Goal: Information Seeking & Learning: Compare options

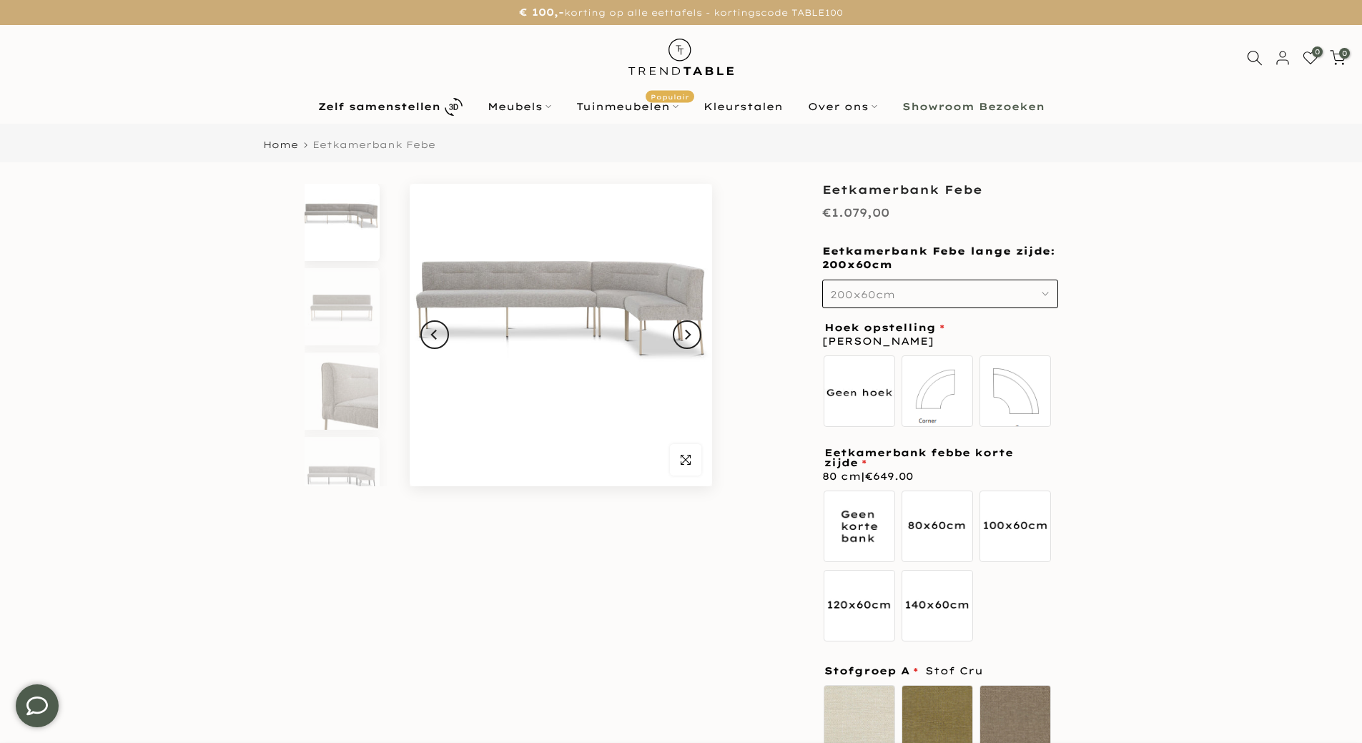
click at [896, 292] on button "200x60cm" at bounding box center [940, 294] width 236 height 29
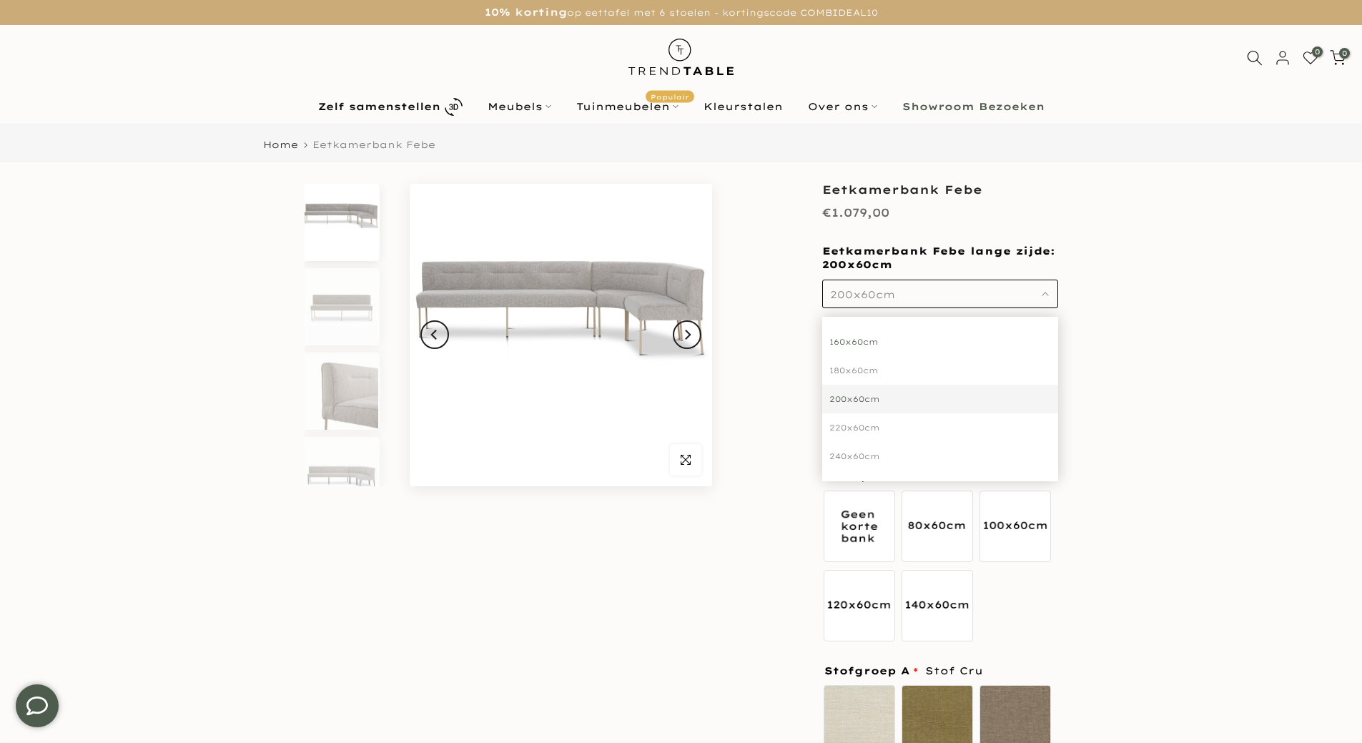
click at [860, 340] on div "160x60cm" at bounding box center [940, 341] width 236 height 29
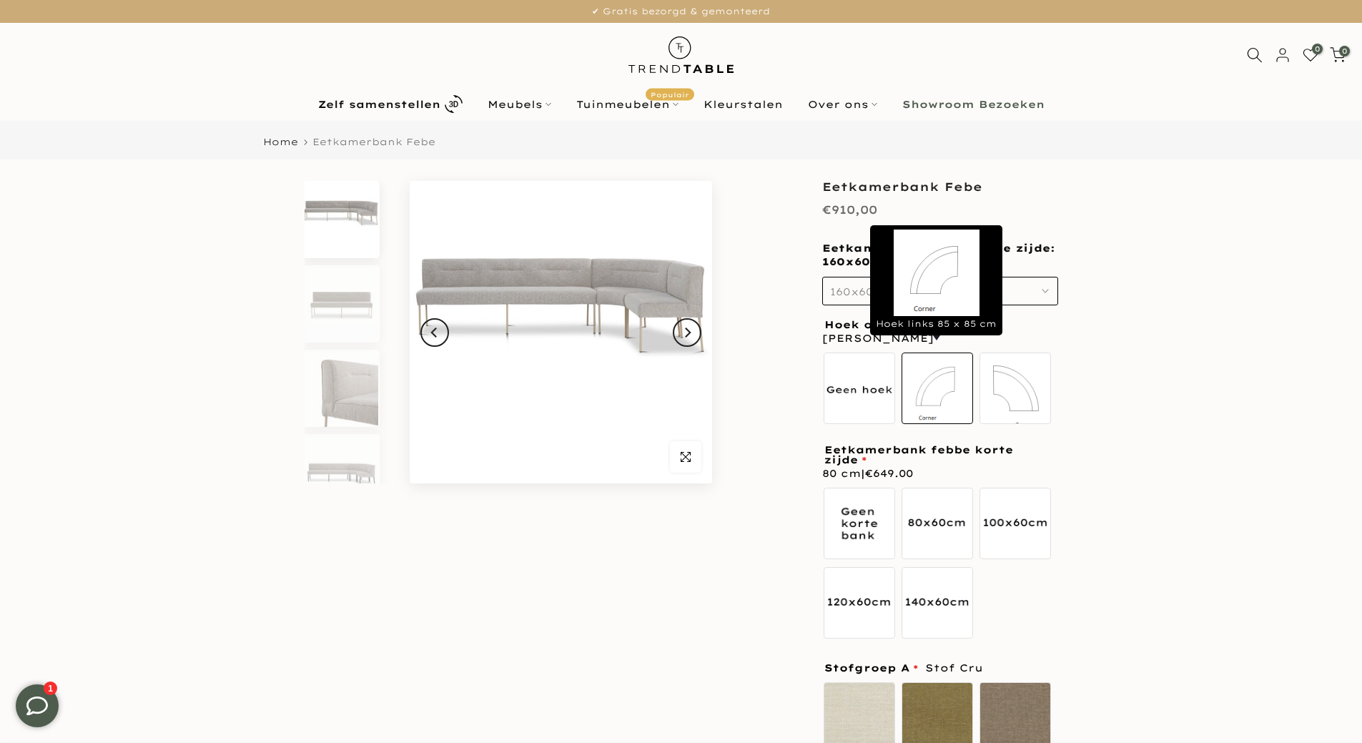
click at [953, 380] on label "Hoek links 85 x 85 cm" at bounding box center [936, 387] width 71 height 71
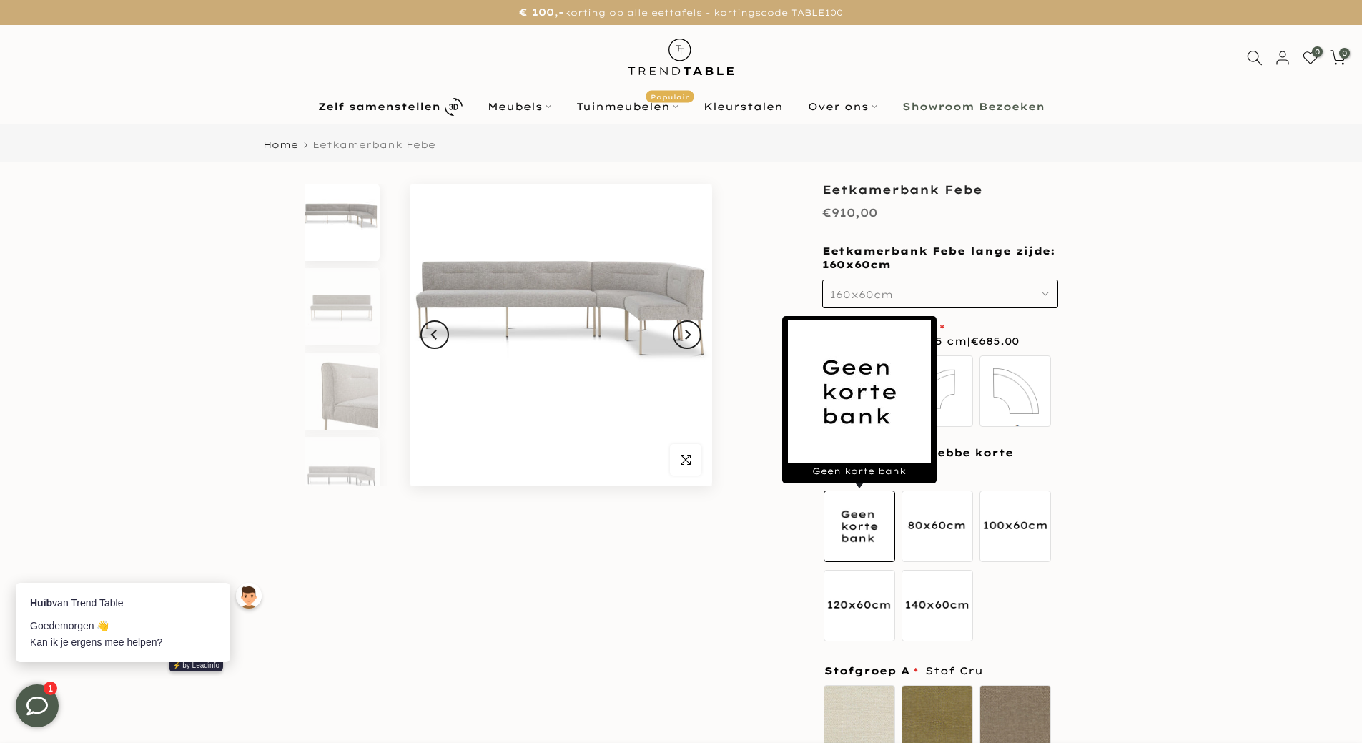
click at [863, 528] on label "Geen korte bank" at bounding box center [859, 525] width 71 height 71
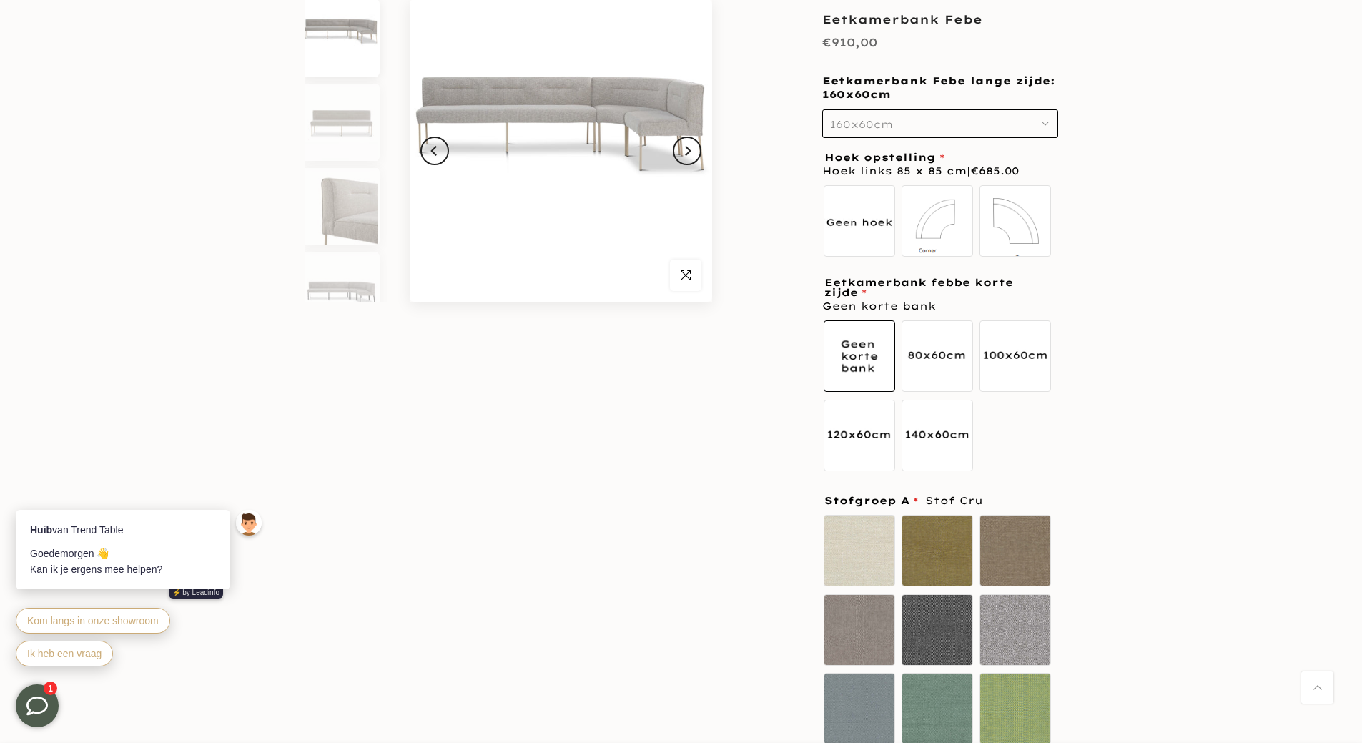
scroll to position [70, 0]
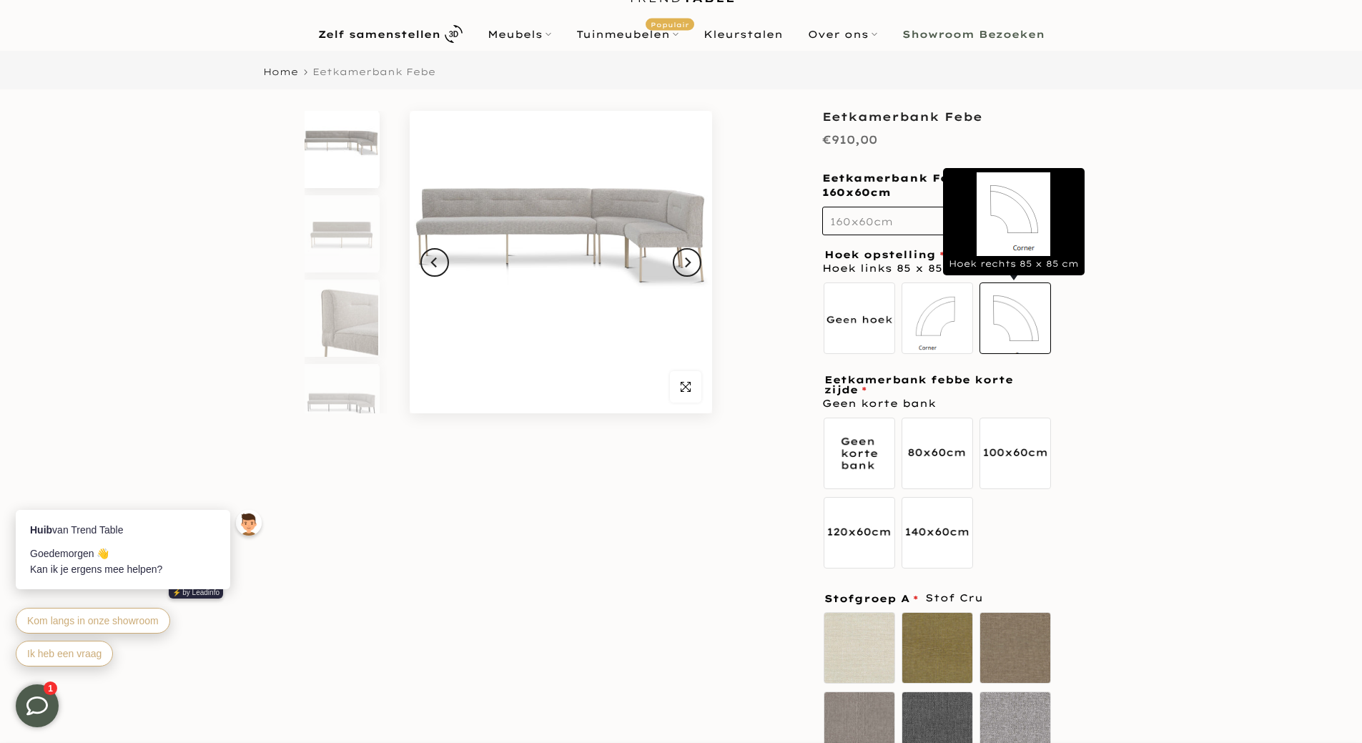
click at [1022, 324] on label "Hoek rechts 85 x 85 cm" at bounding box center [1014, 317] width 71 height 71
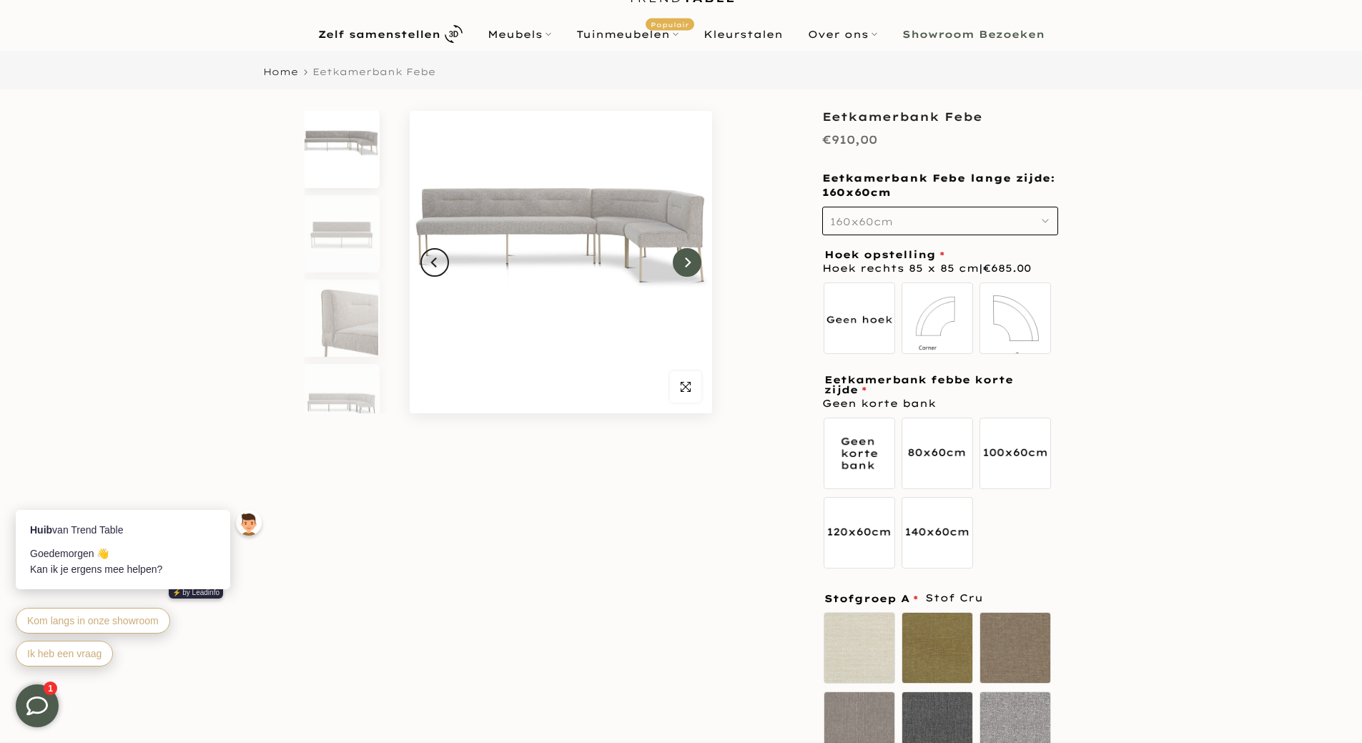
click at [691, 267] on icon "Next" at bounding box center [687, 262] width 10 height 11
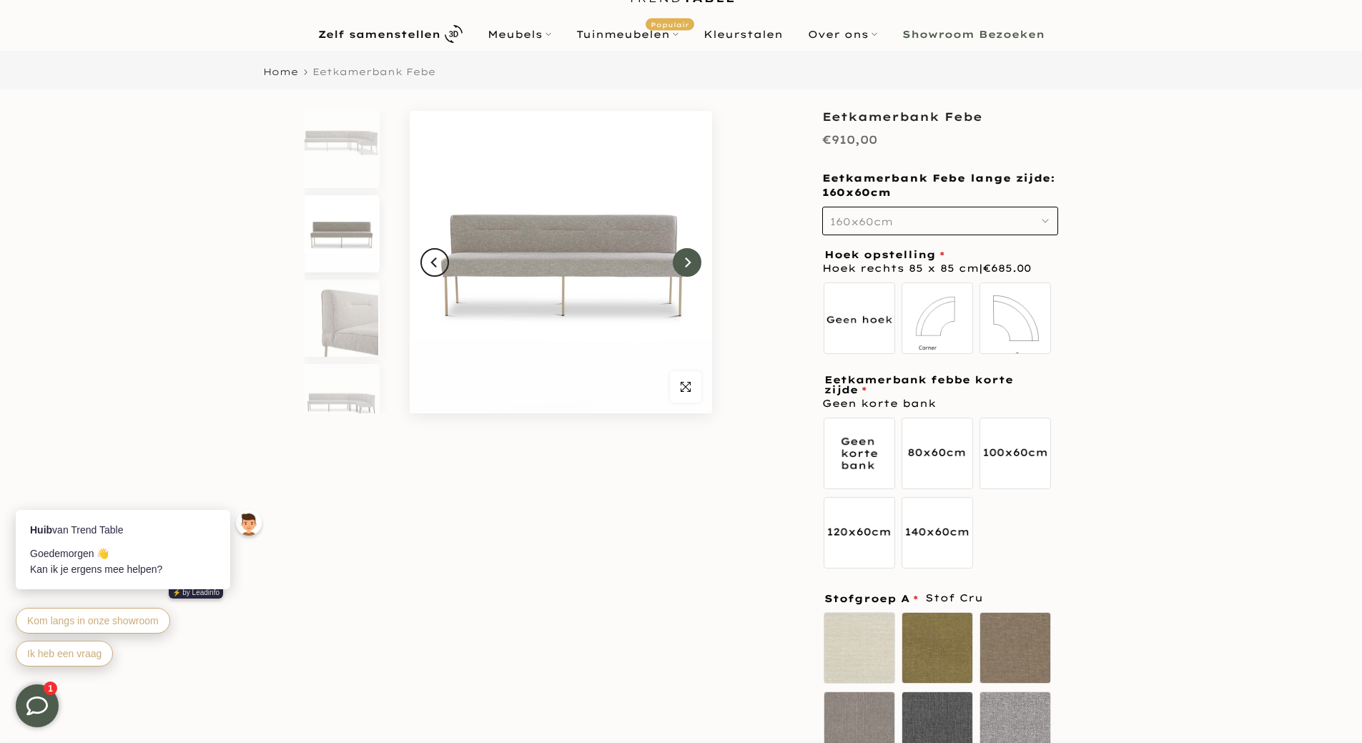
scroll to position [13, 0]
click at [691, 267] on icon "Next" at bounding box center [687, 262] width 10 height 11
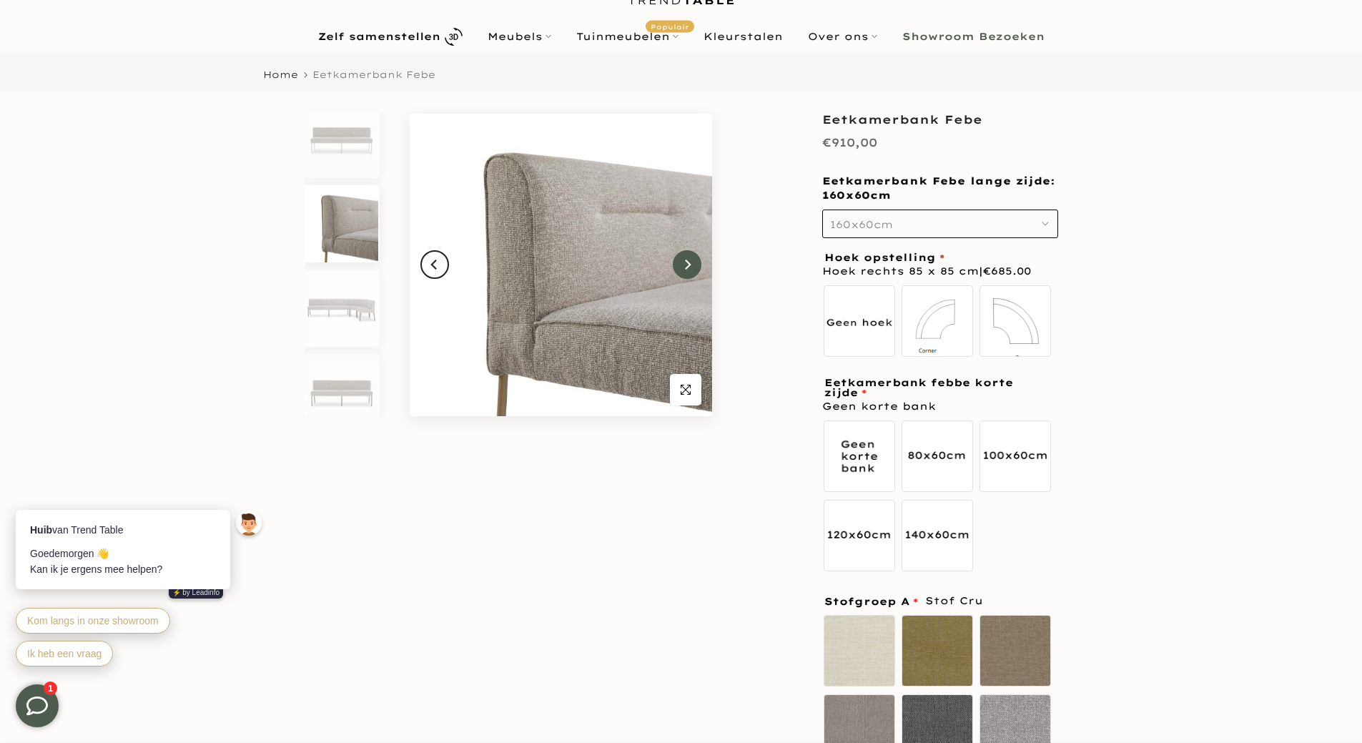
scroll to position [72, 0]
click at [691, 267] on icon "Next" at bounding box center [687, 262] width 10 height 11
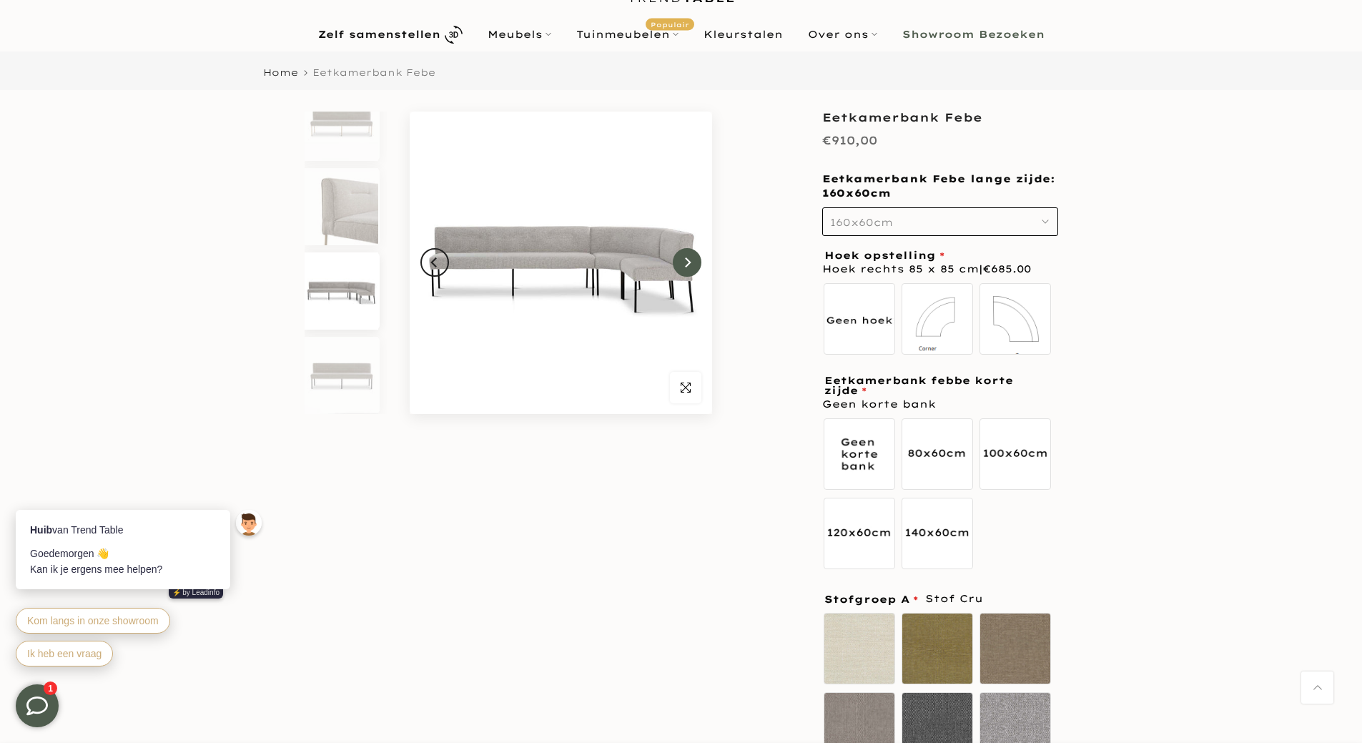
click at [691, 267] on icon "Next" at bounding box center [687, 262] width 10 height 11
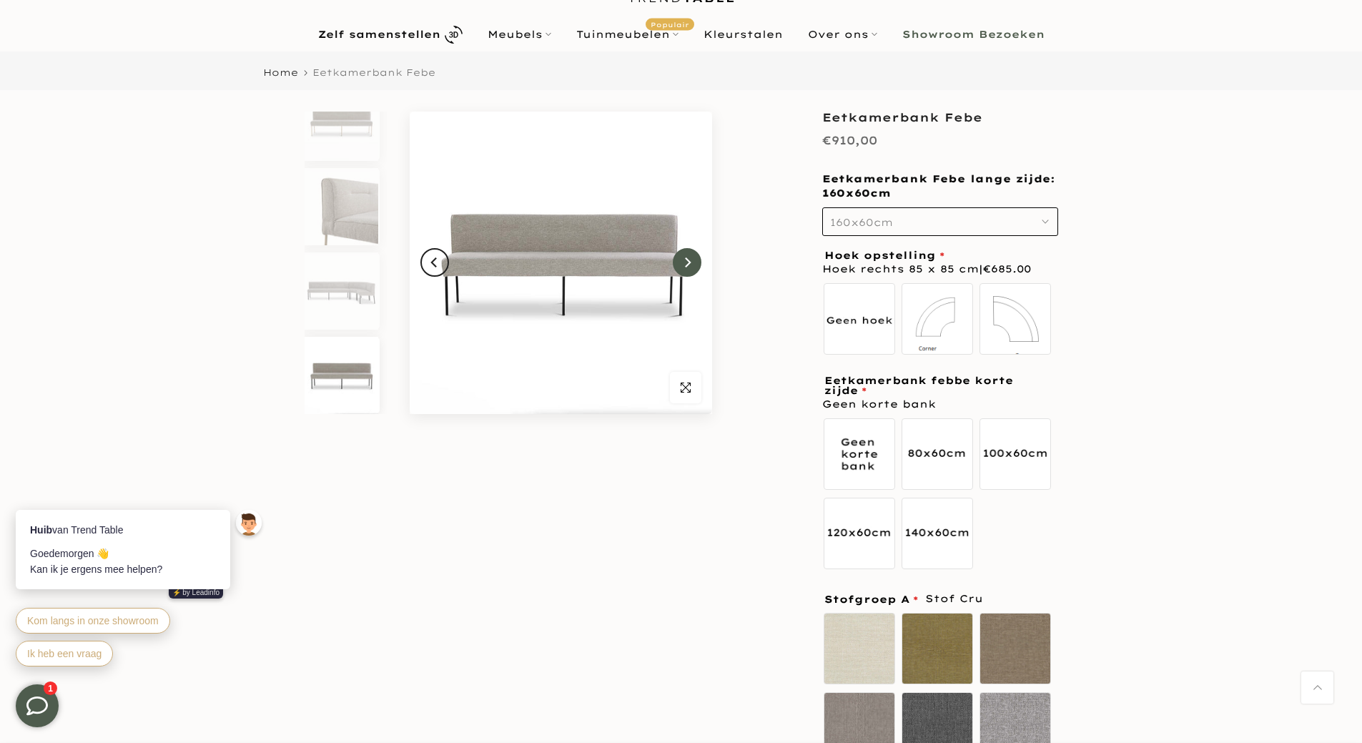
click at [691, 267] on icon "Next" at bounding box center [687, 262] width 10 height 11
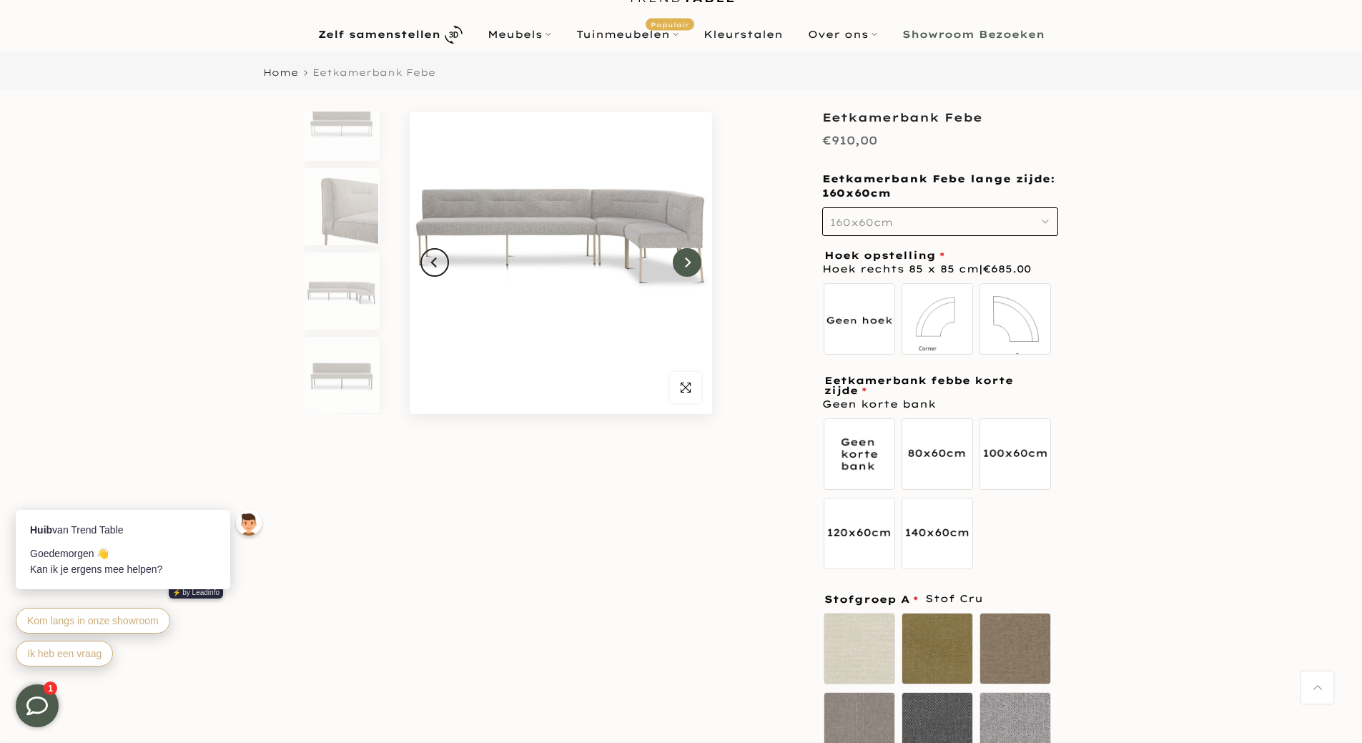
scroll to position [0, 0]
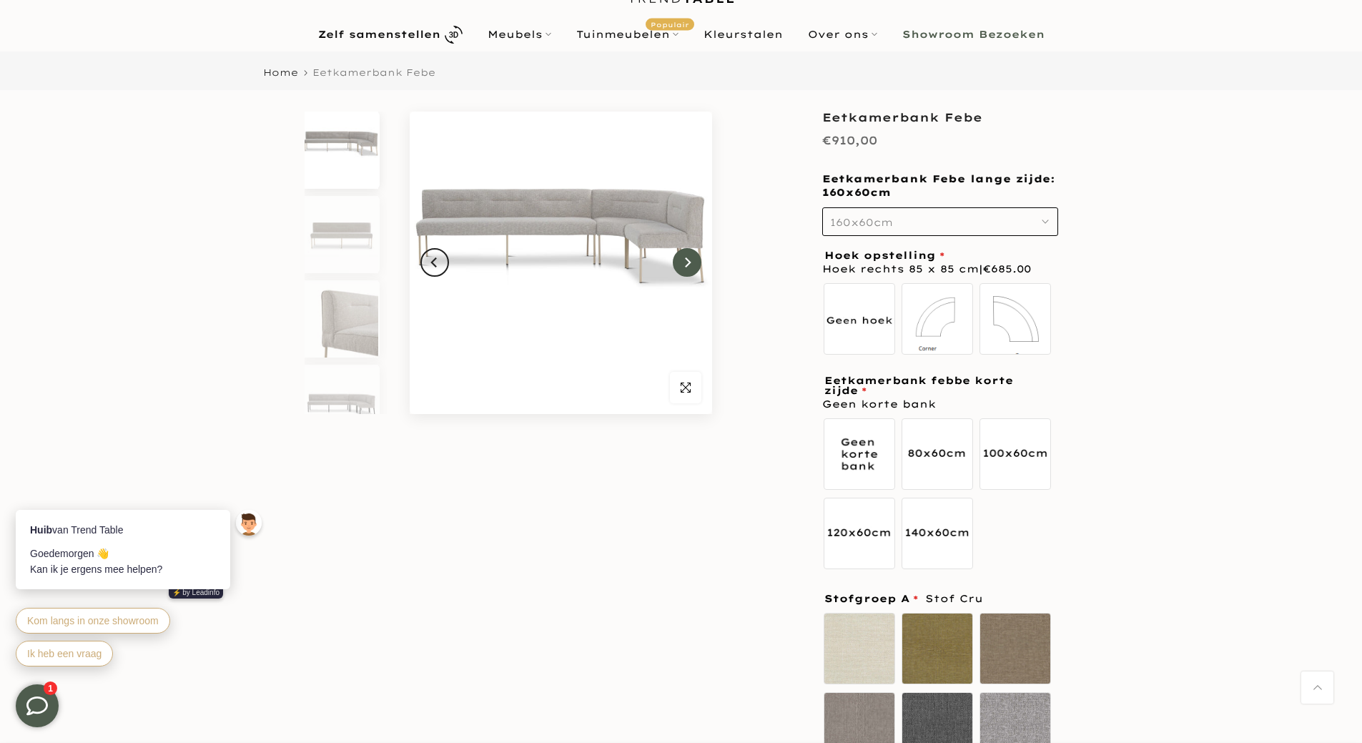
click at [691, 267] on icon "Next" at bounding box center [687, 262] width 10 height 11
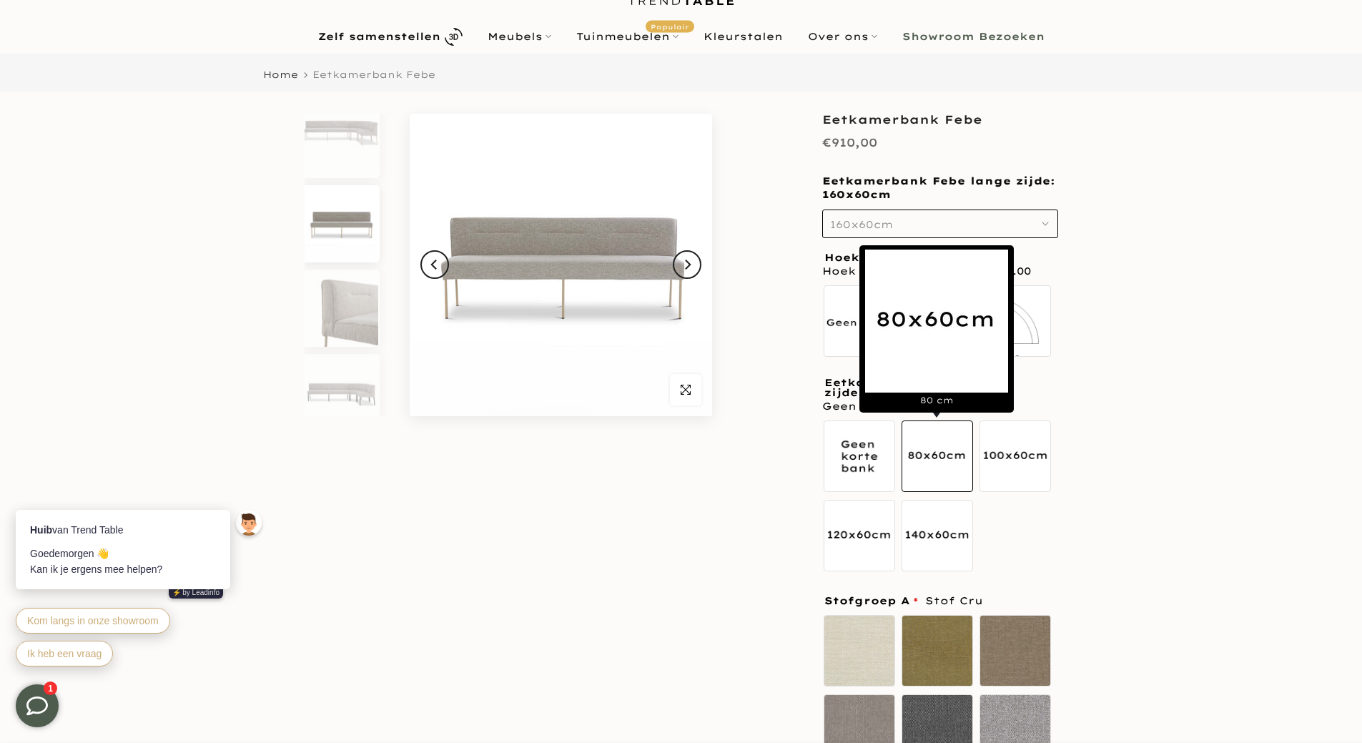
scroll to position [72, 0]
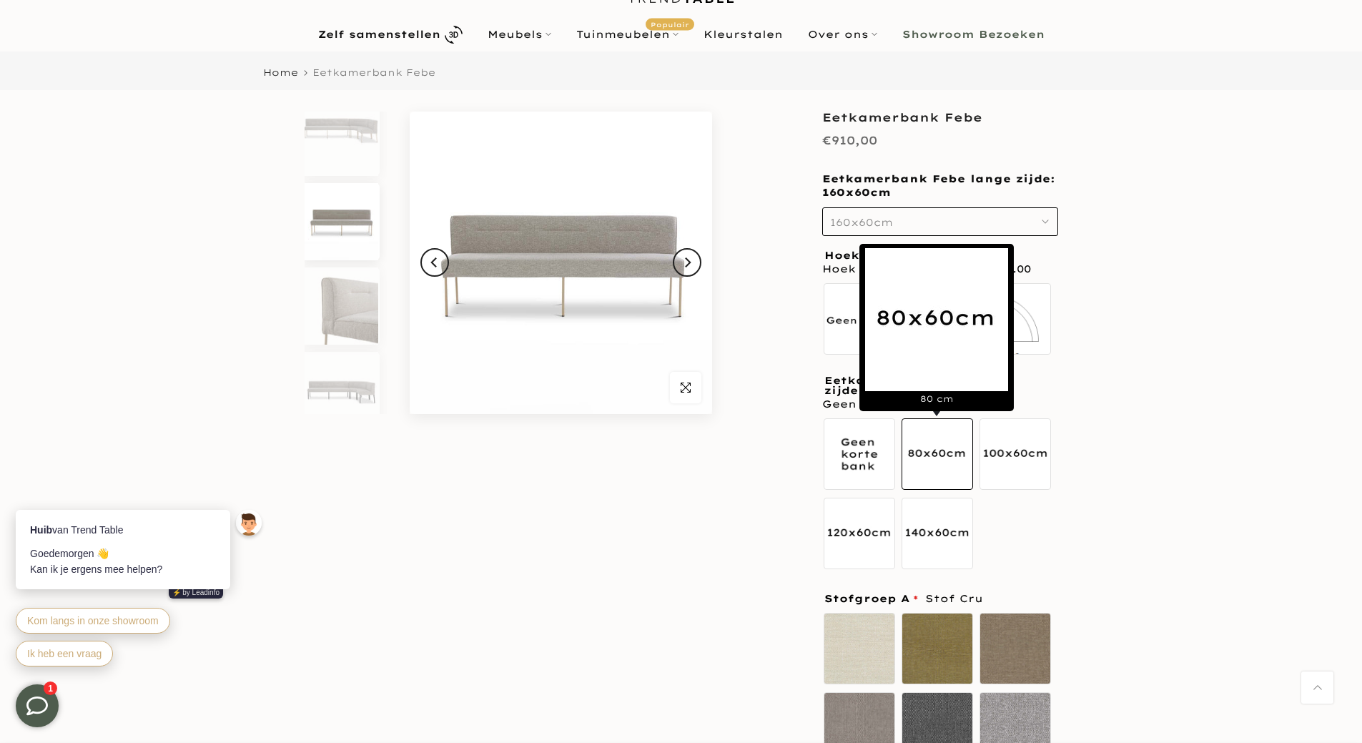
click at [931, 471] on label "80 cm" at bounding box center [936, 453] width 71 height 71
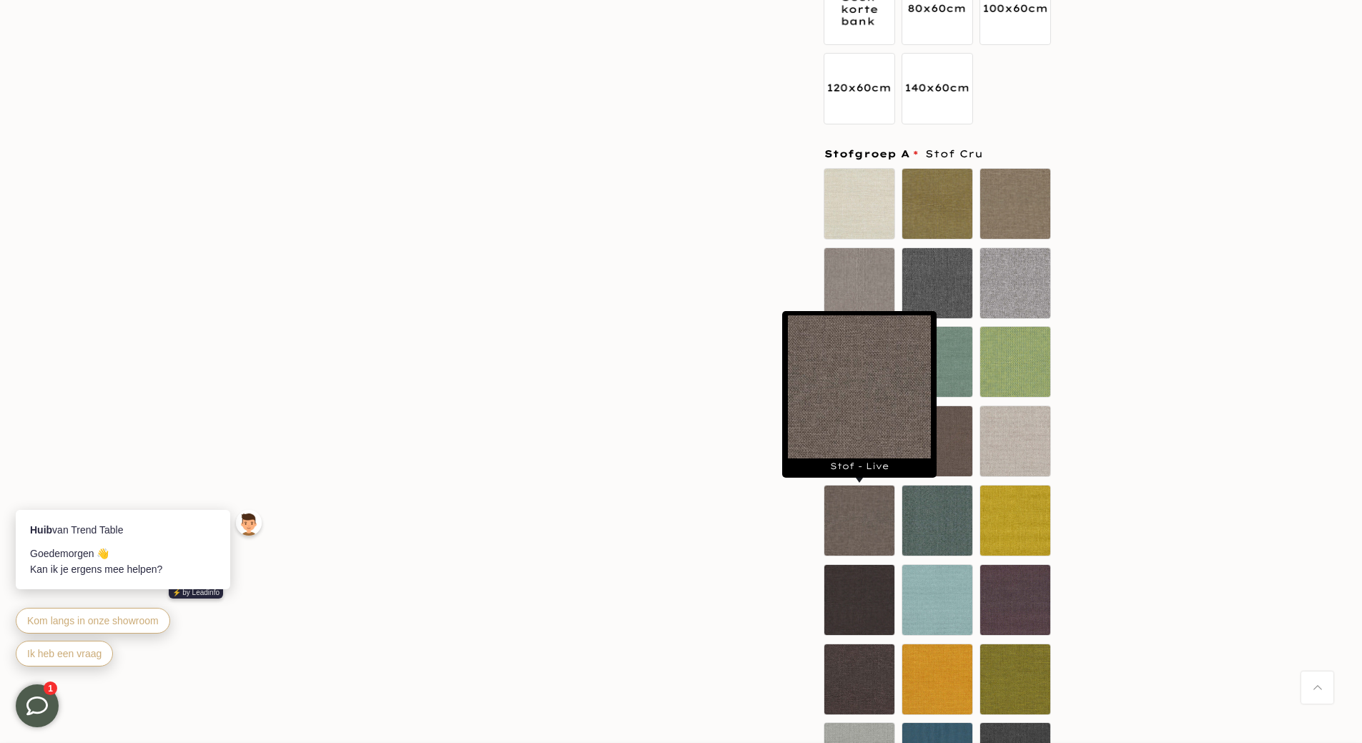
scroll to position [498, 0]
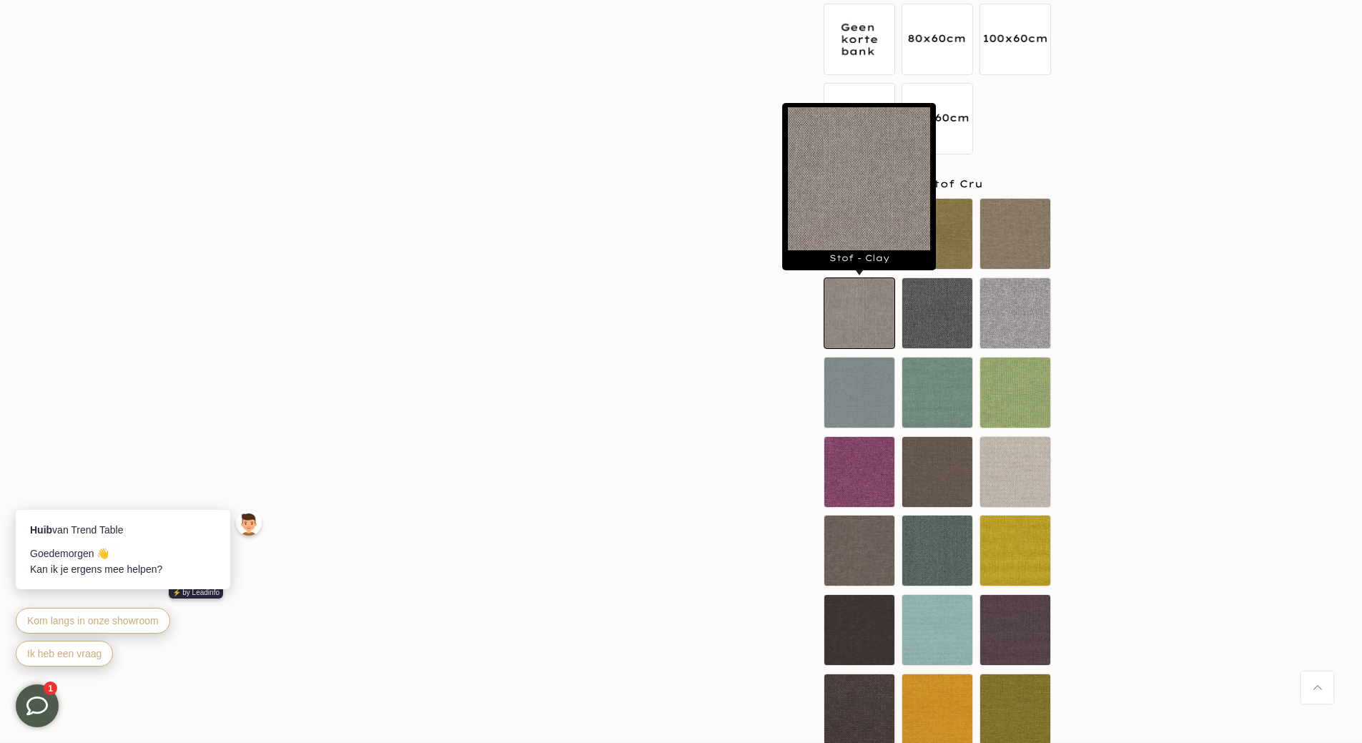
click at [862, 317] on label "Stof - Clay" at bounding box center [859, 312] width 71 height 71
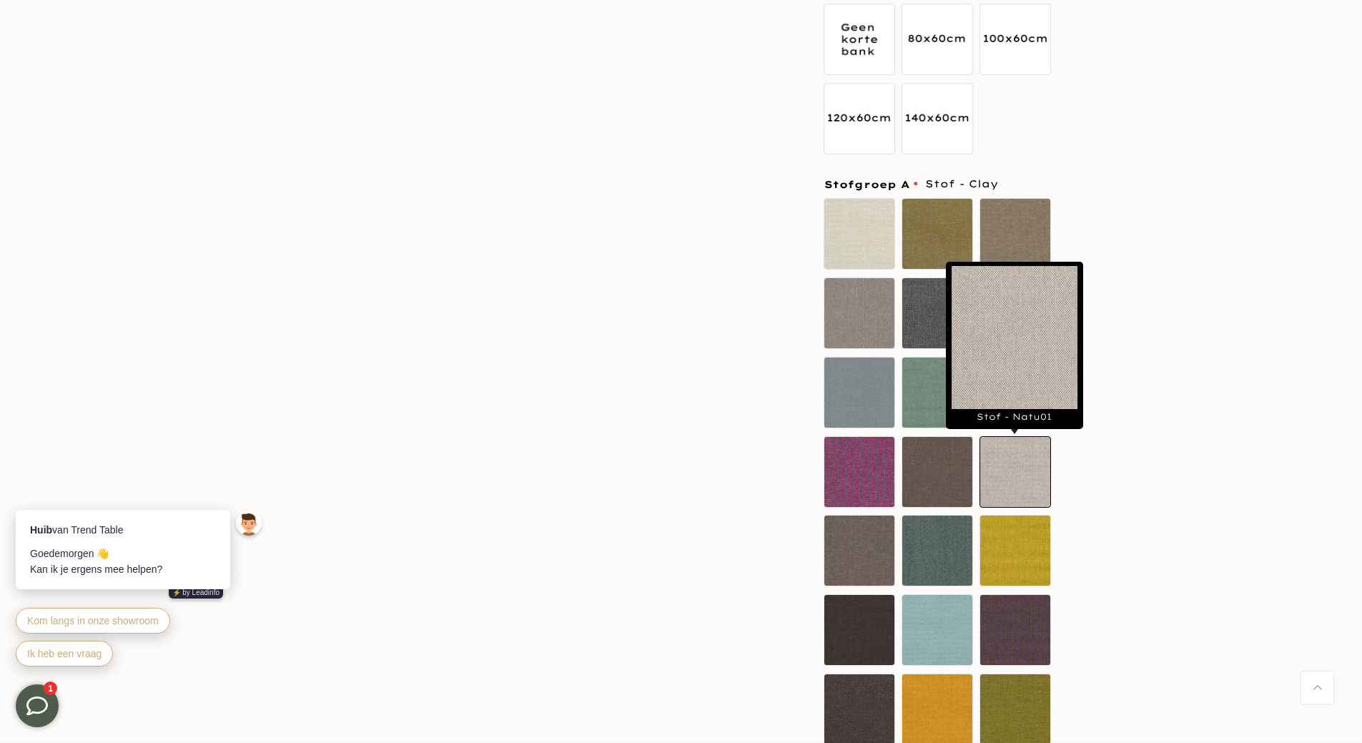
click at [1025, 454] on label "Stof - Natu01" at bounding box center [1014, 471] width 71 height 71
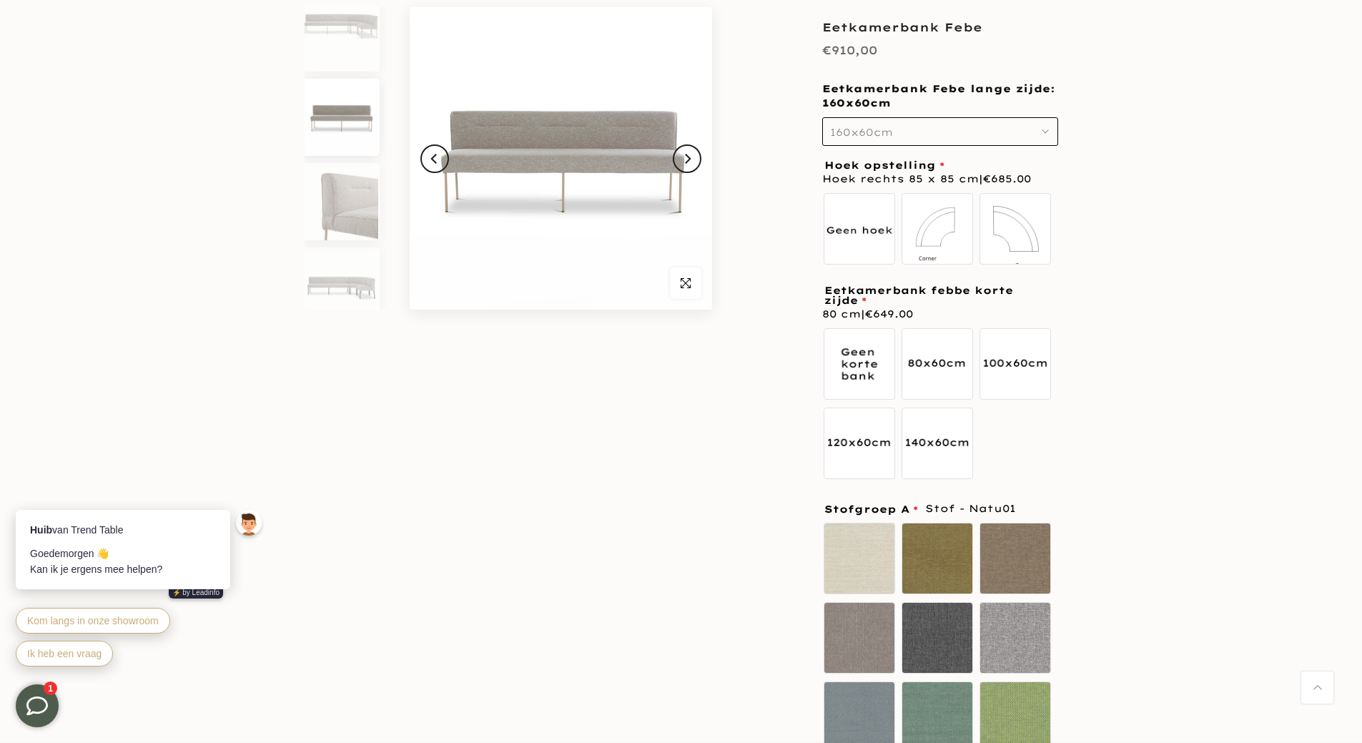
scroll to position [141, 0]
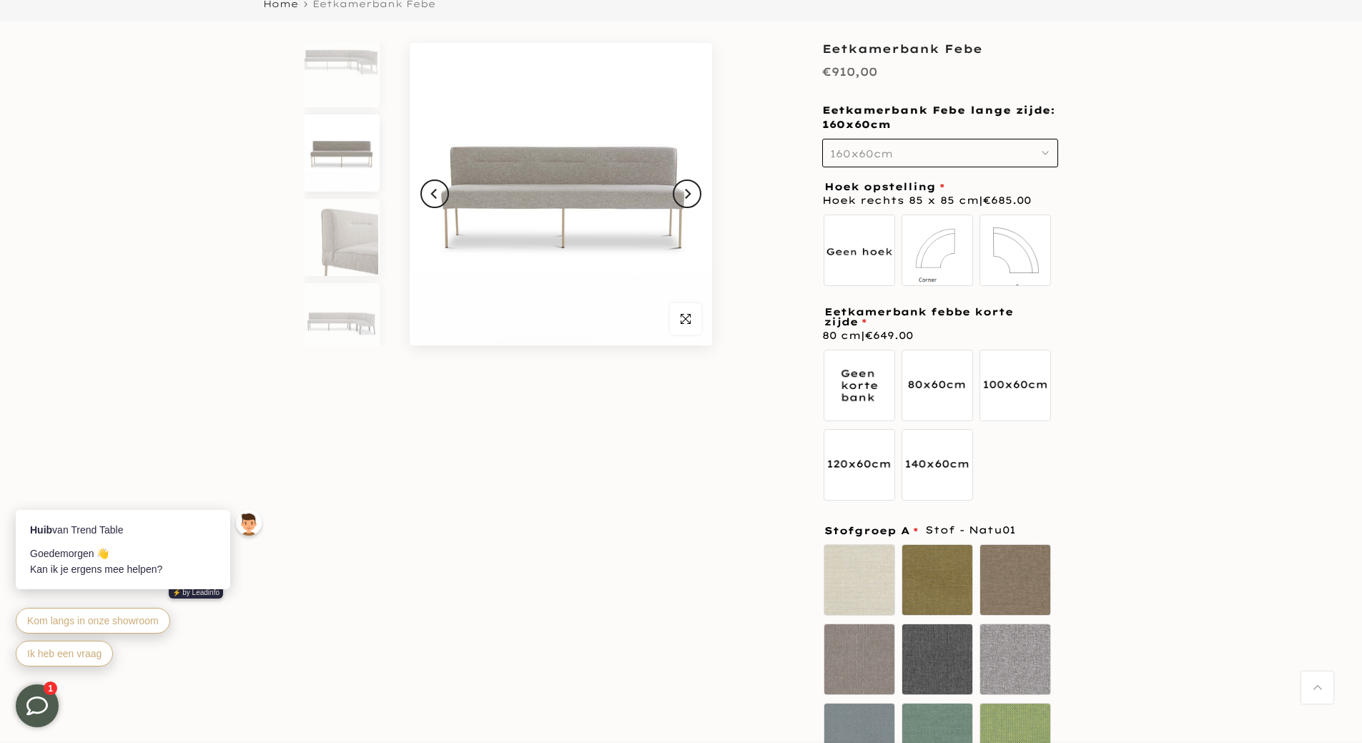
click at [1044, 156] on icon "button" at bounding box center [1045, 152] width 7 height 7
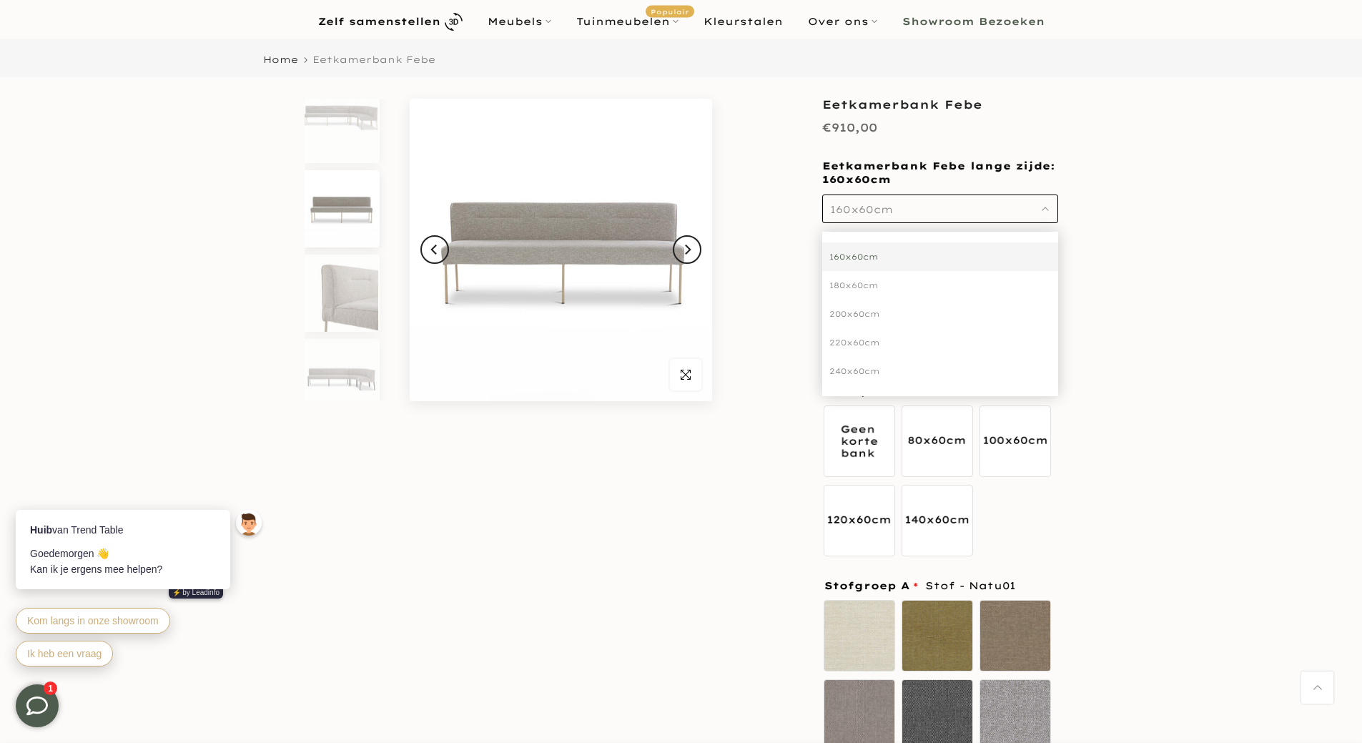
scroll to position [0, 0]
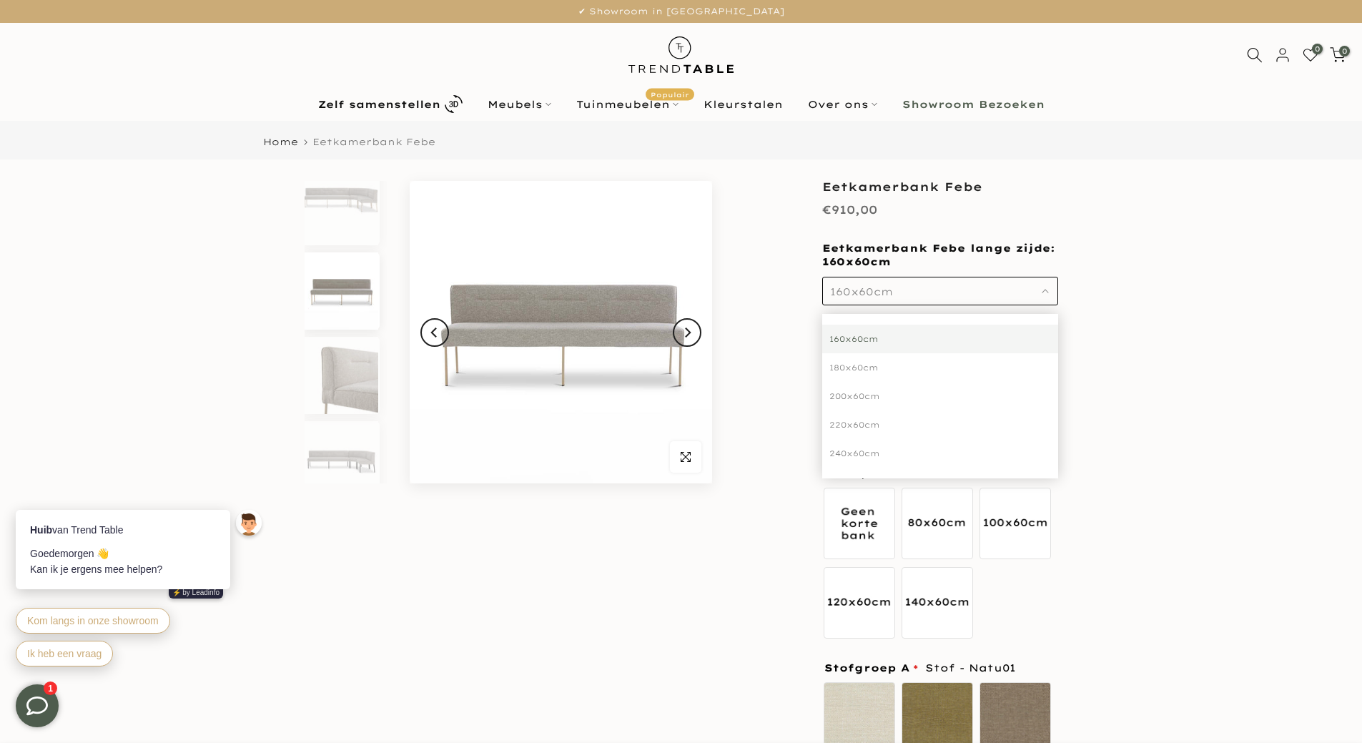
click at [864, 338] on div "160x60cm" at bounding box center [940, 339] width 236 height 29
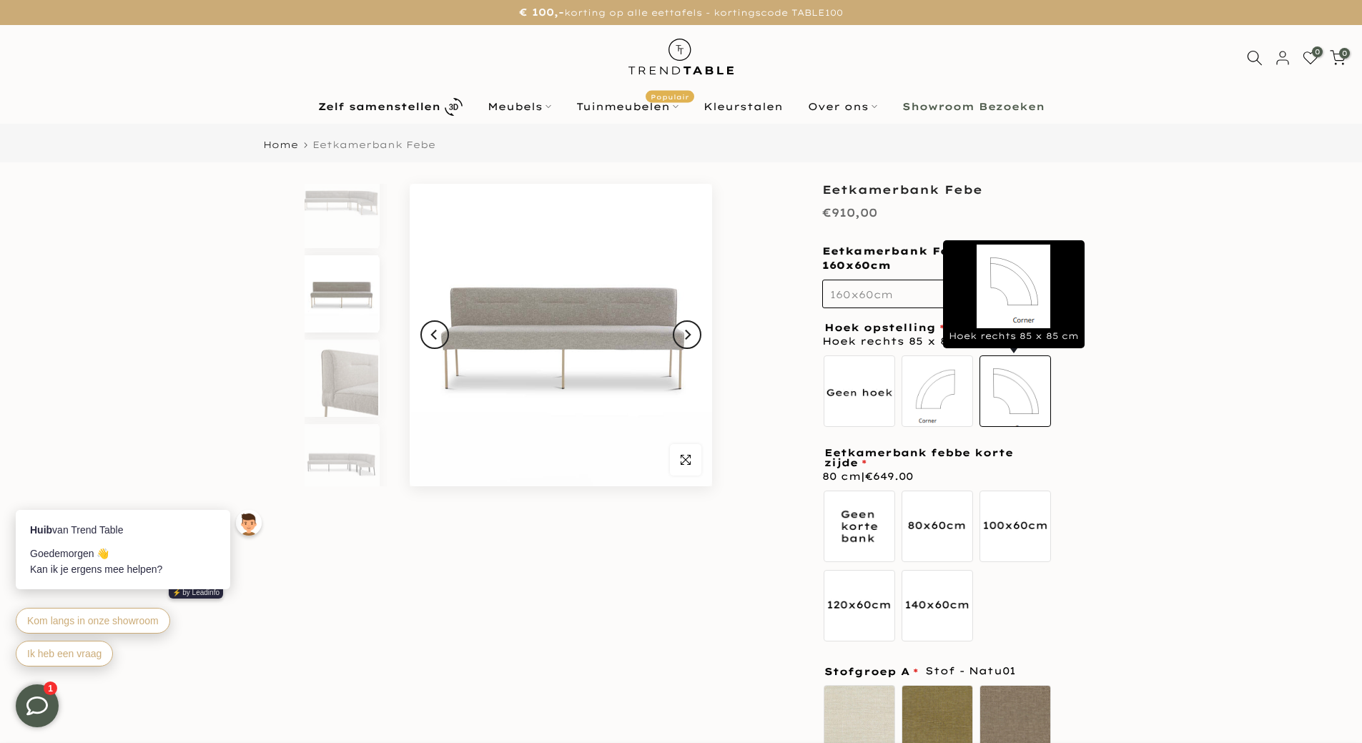
click at [1012, 391] on label "Hoek rechts 85 x 85 cm" at bounding box center [1014, 390] width 71 height 71
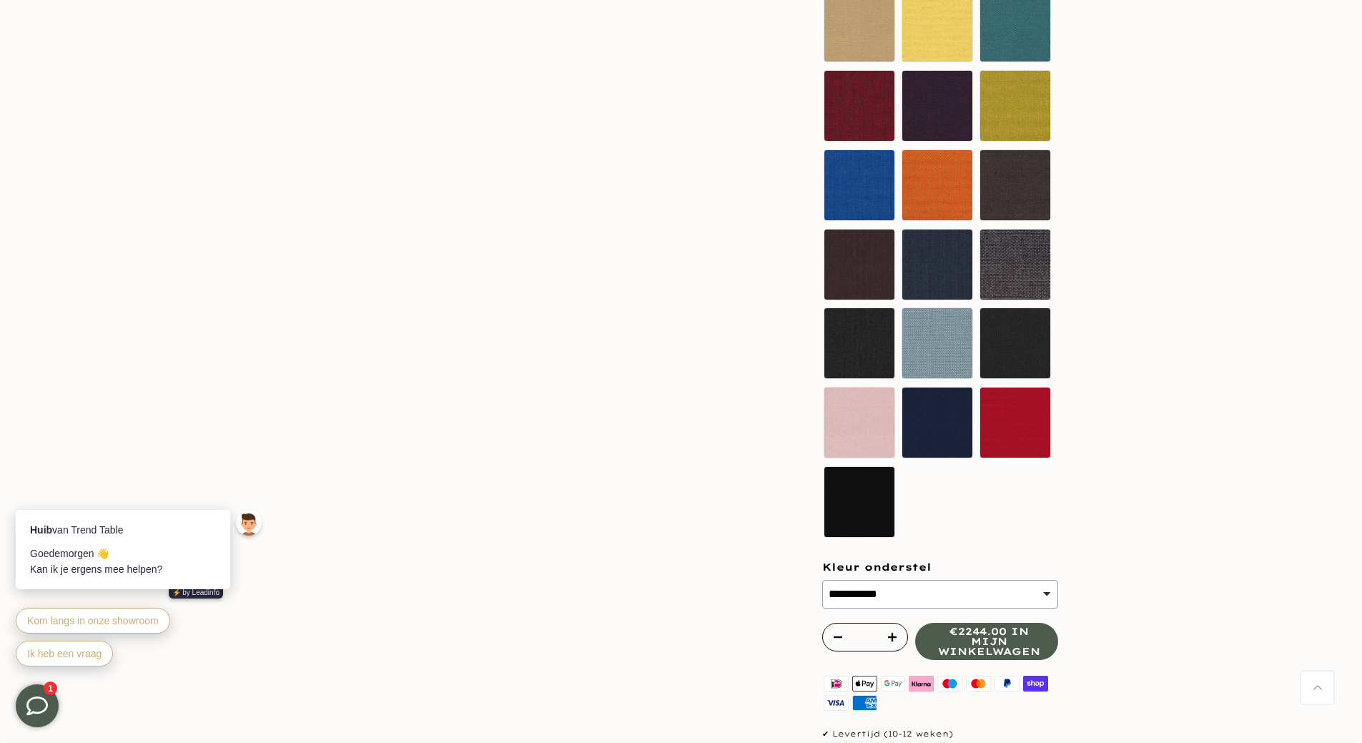
scroll to position [1930, 0]
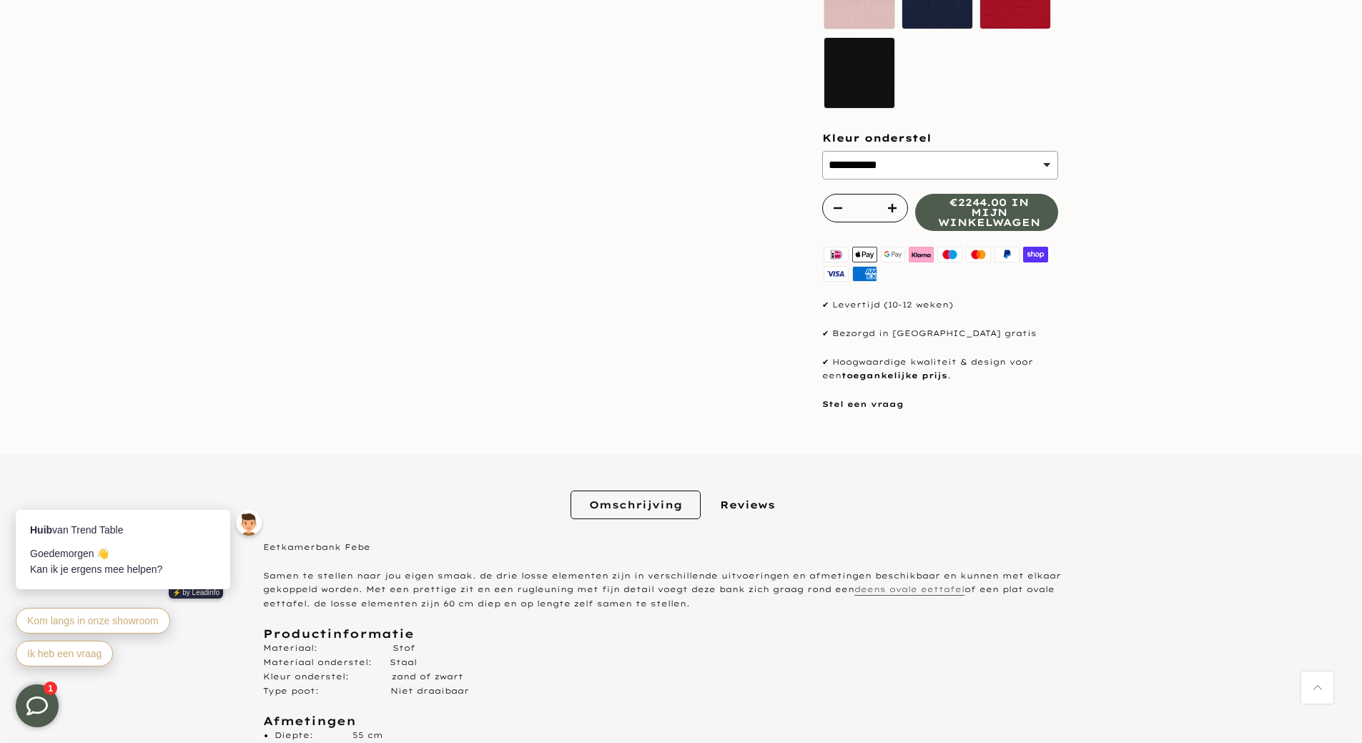
click at [987, 168] on select "**********" at bounding box center [940, 165] width 236 height 29
click at [822, 169] on select "**********" at bounding box center [940, 165] width 236 height 29
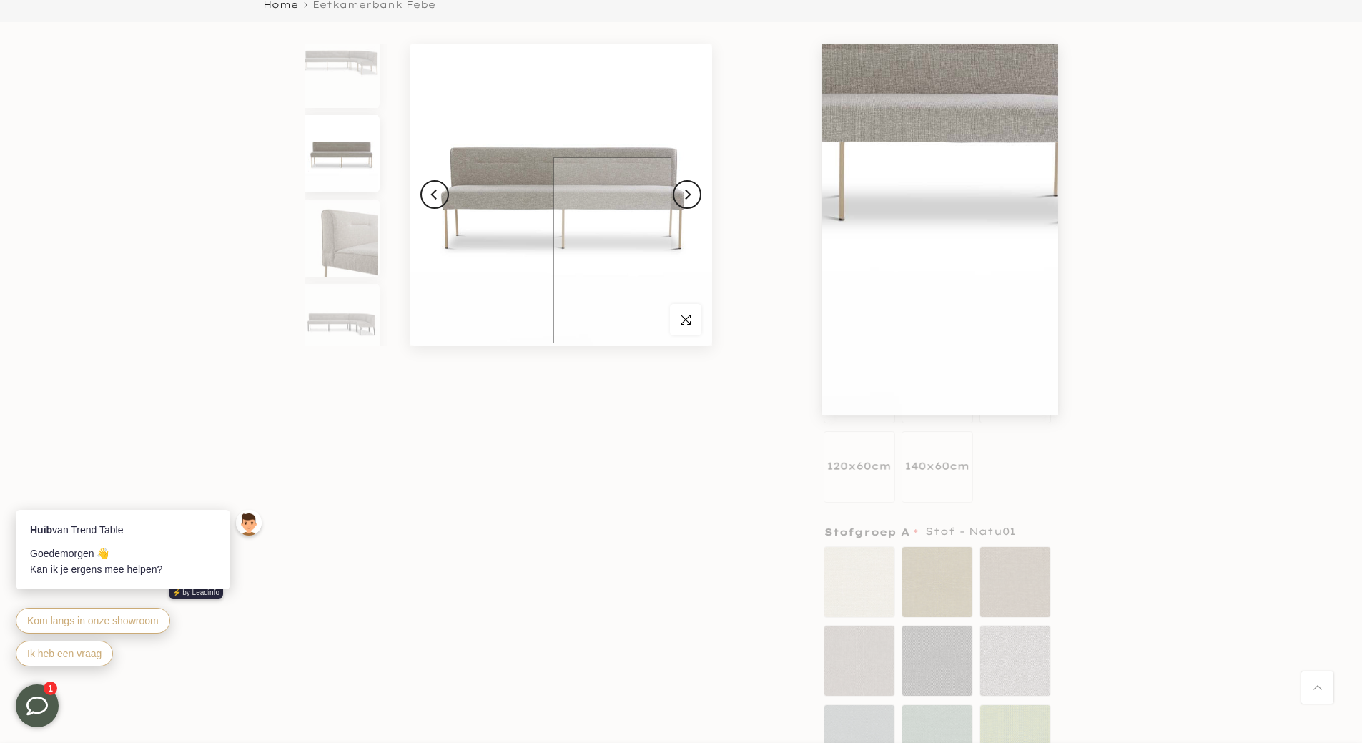
scroll to position [0, 0]
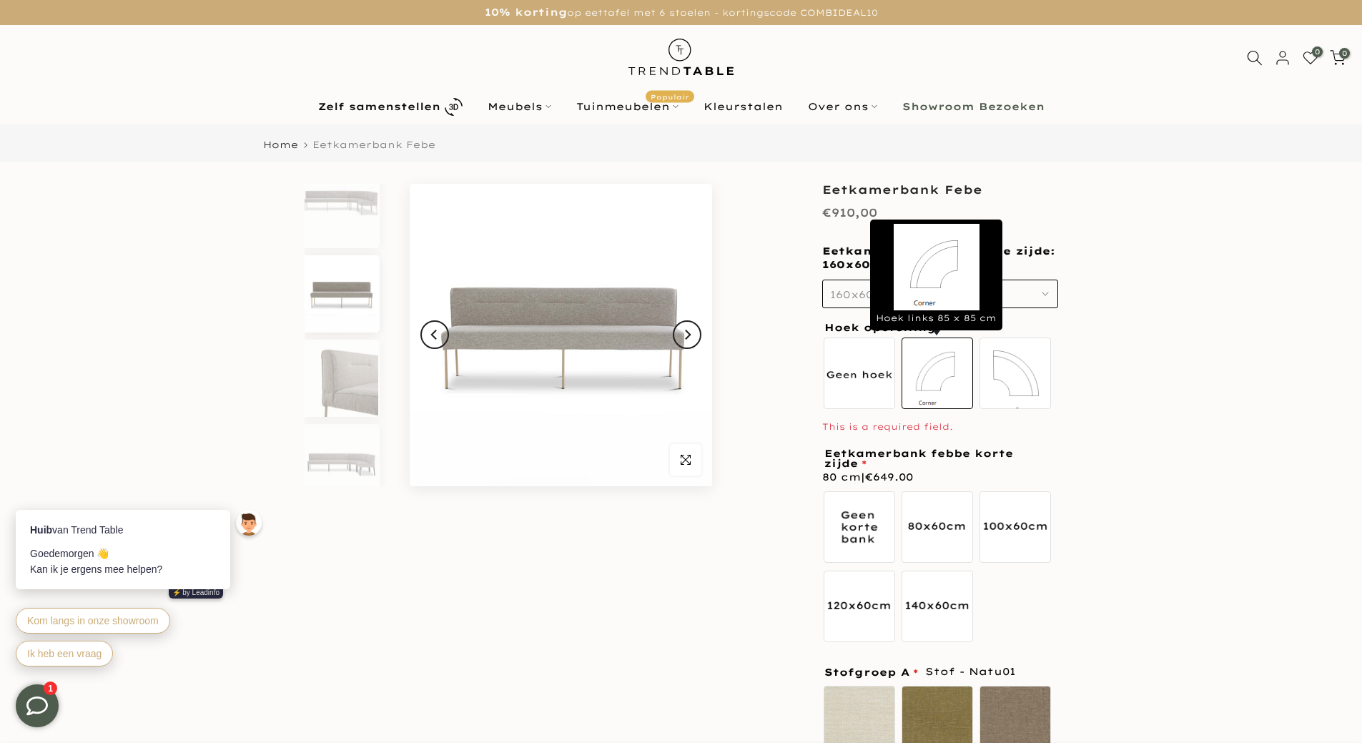
click at [936, 378] on label "Hoek links 85 x 85 cm" at bounding box center [936, 372] width 71 height 71
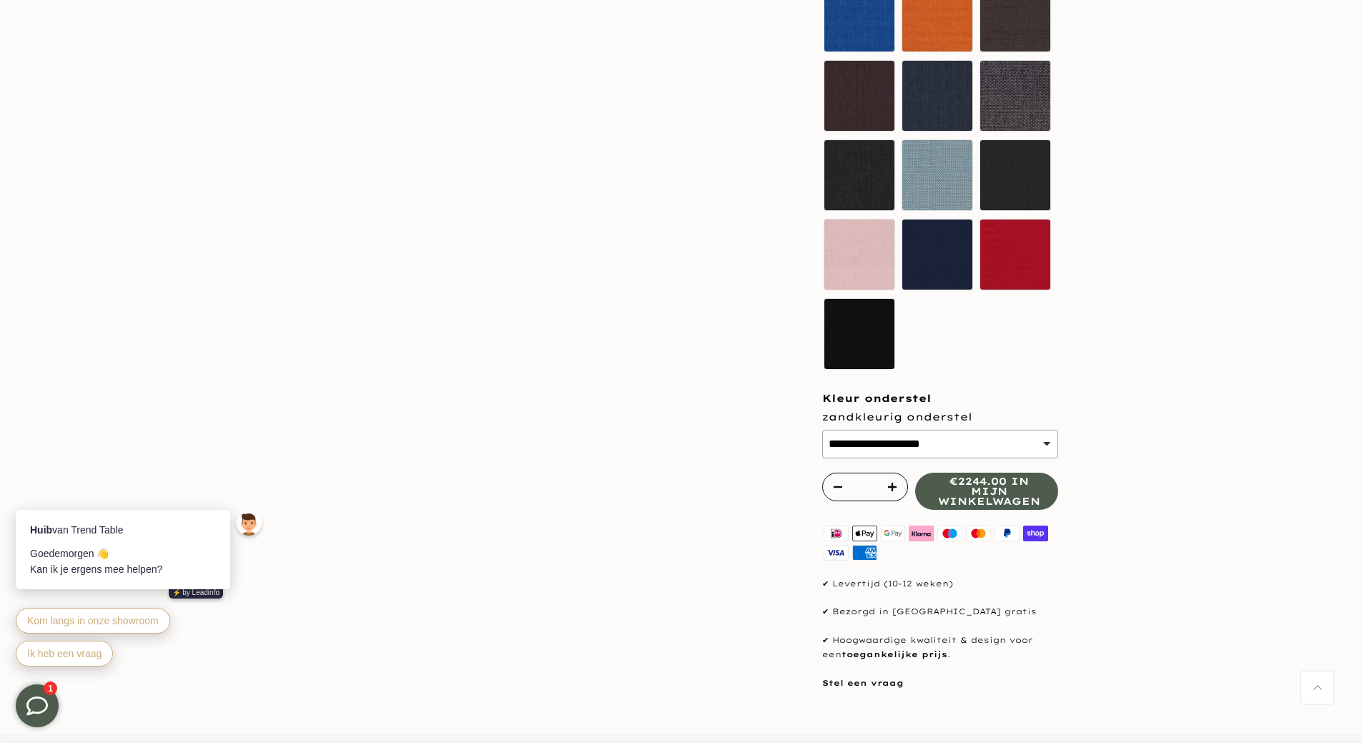
scroll to position [1862, 0]
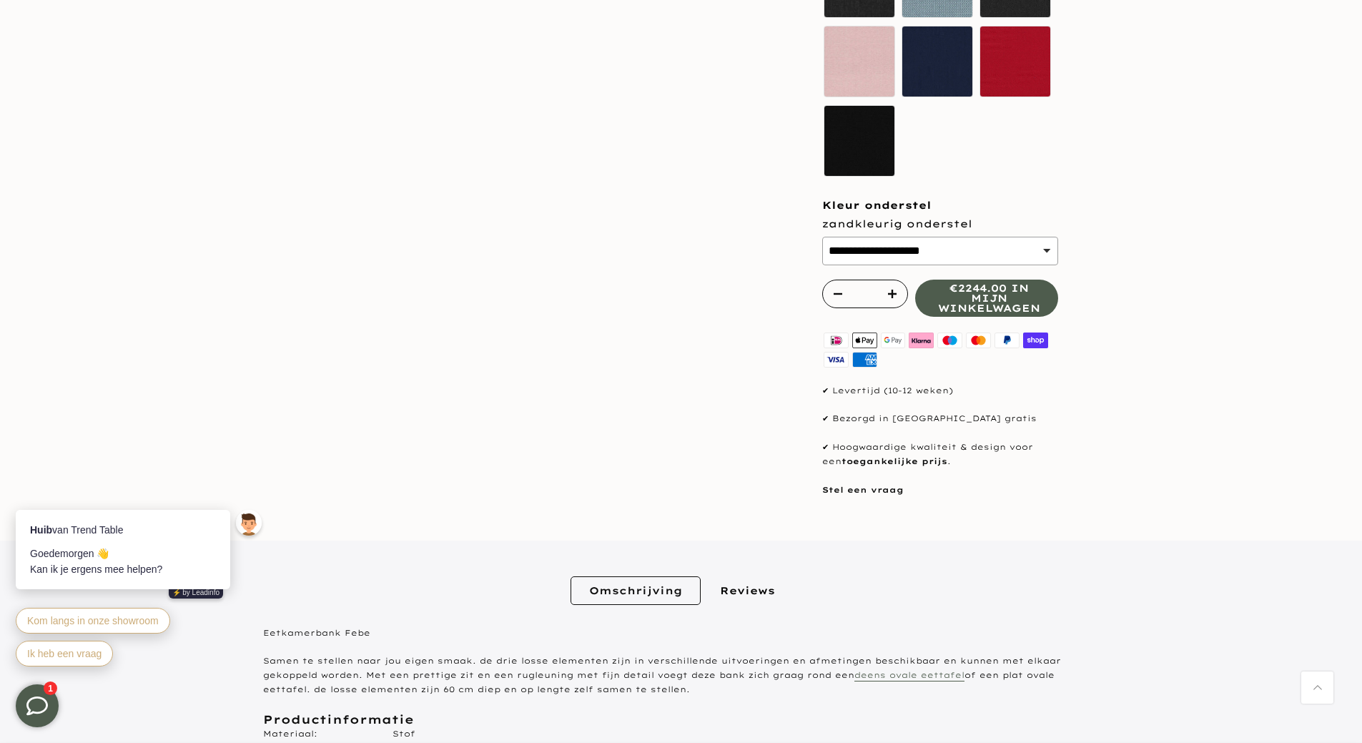
click at [1032, 245] on select "**********" at bounding box center [940, 251] width 236 height 29
select select "**********"
click at [822, 237] on select "**********" at bounding box center [940, 251] width 236 height 29
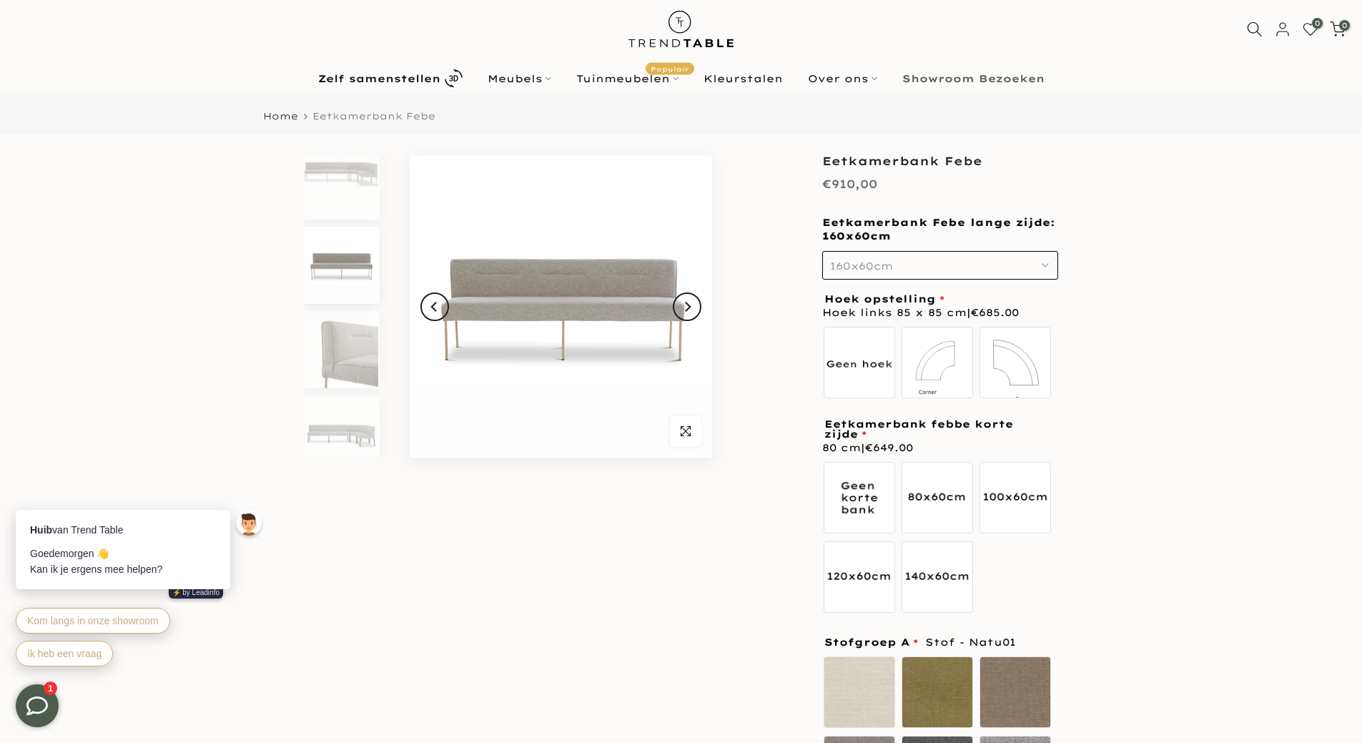
scroll to position [0, 0]
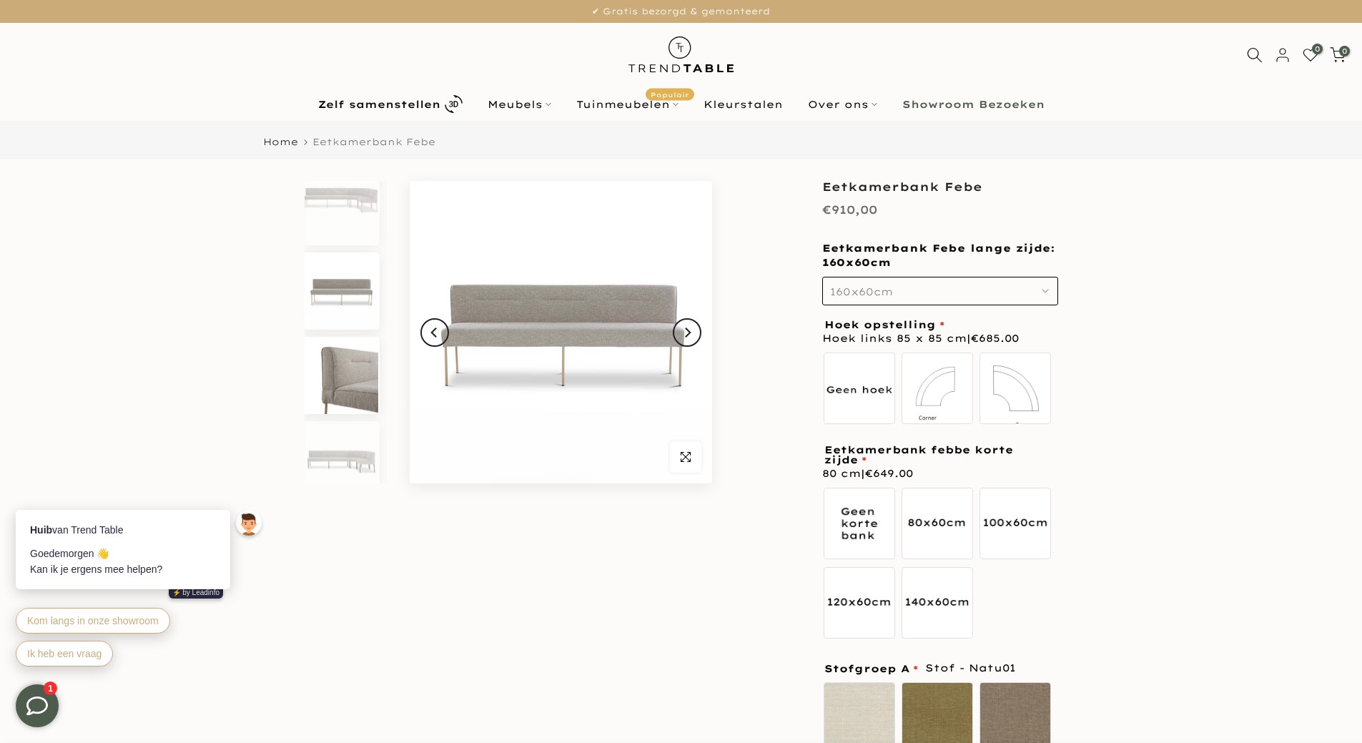
click at [347, 402] on img at bounding box center [342, 375] width 74 height 77
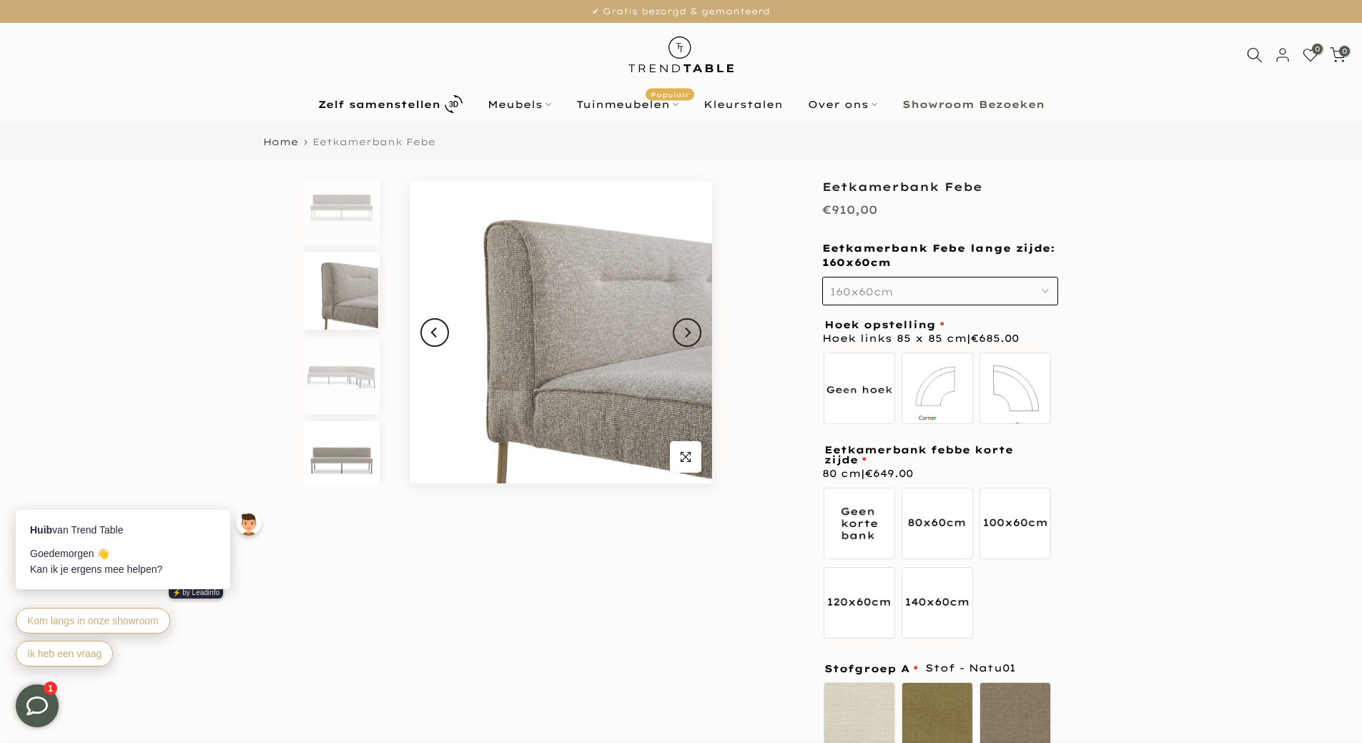
click at [340, 454] on img at bounding box center [342, 459] width 74 height 77
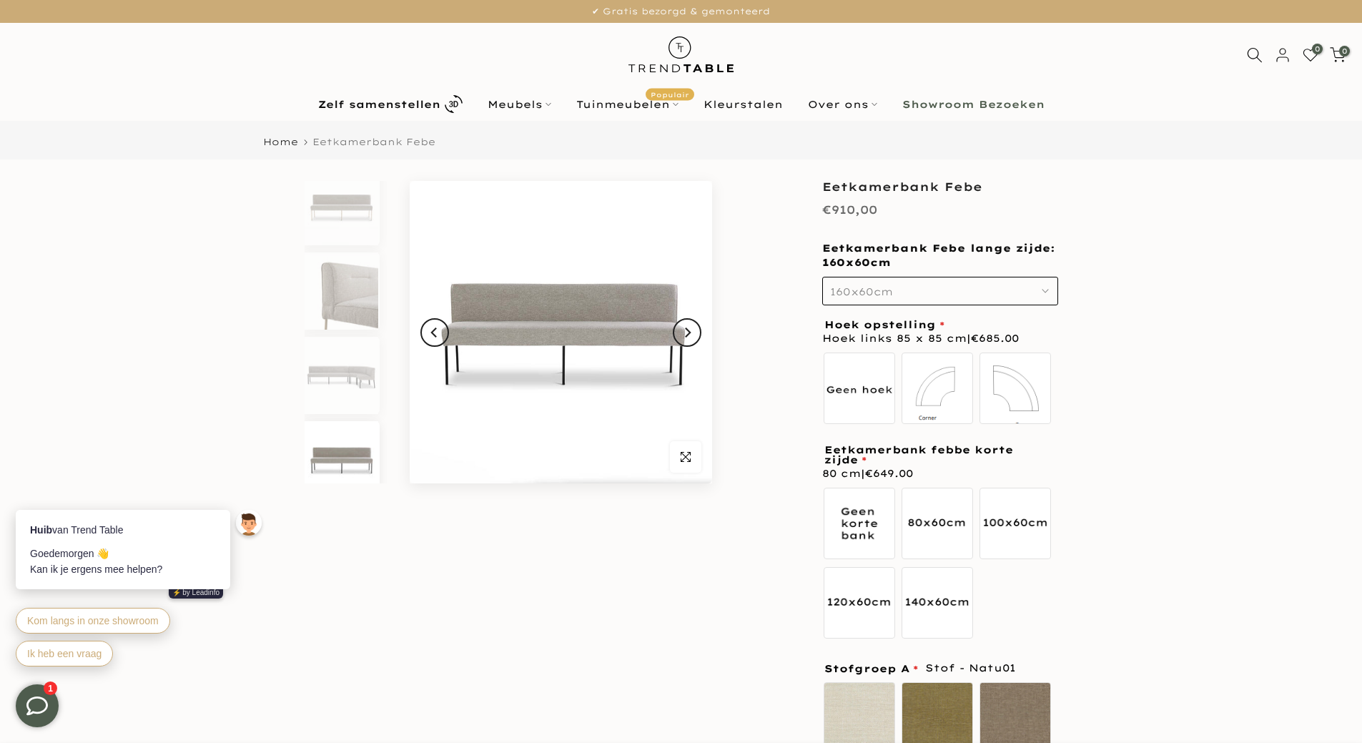
scroll to position [112, 0]
click at [354, 372] on img at bounding box center [342, 360] width 74 height 77
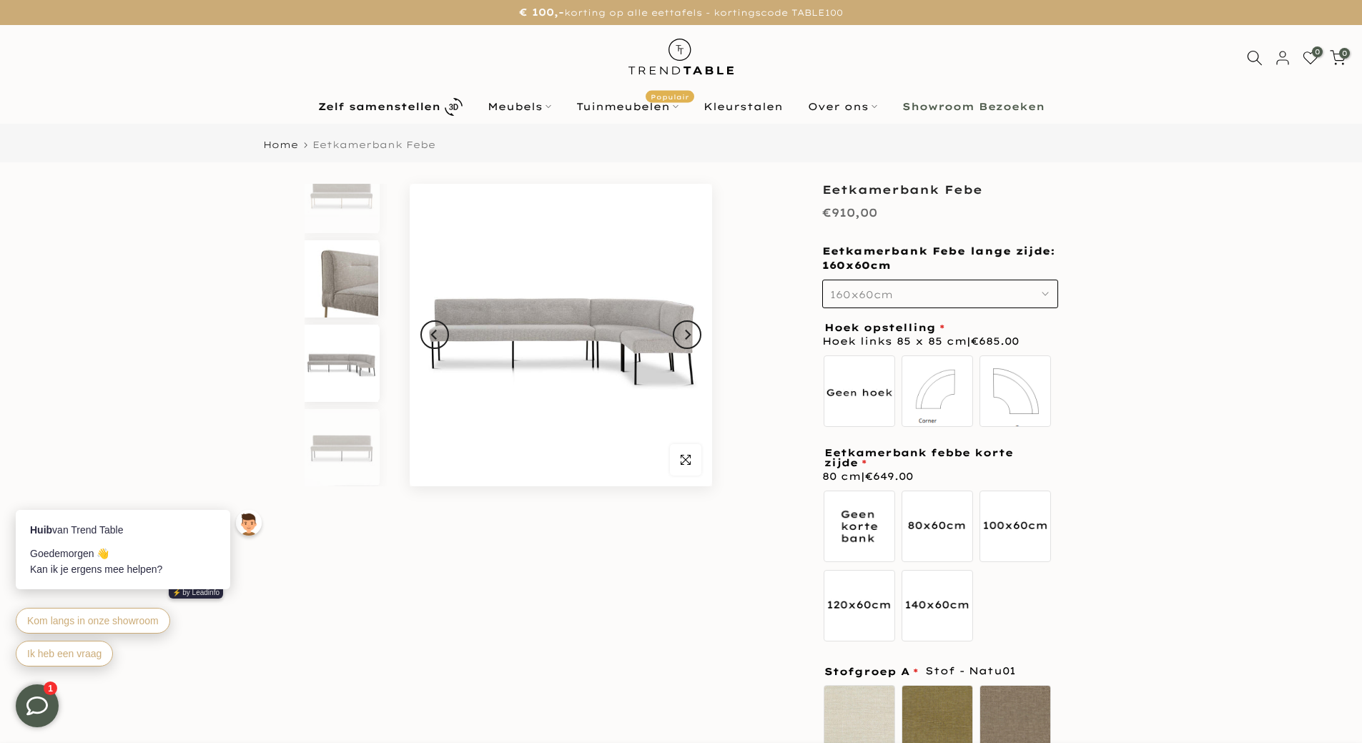
click at [365, 294] on img at bounding box center [342, 278] width 74 height 77
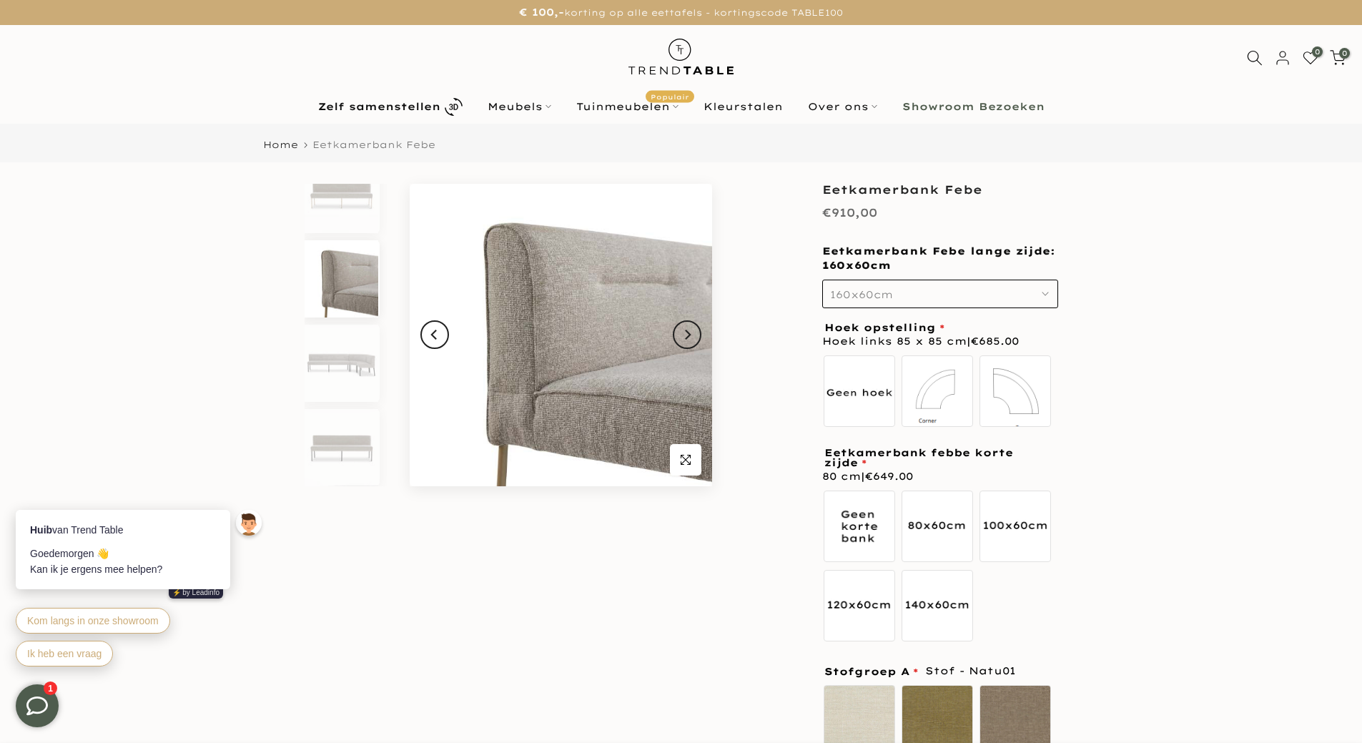
scroll to position [97, 0]
click at [937, 106] on b "Showroom Bezoeken" at bounding box center [973, 107] width 142 height 10
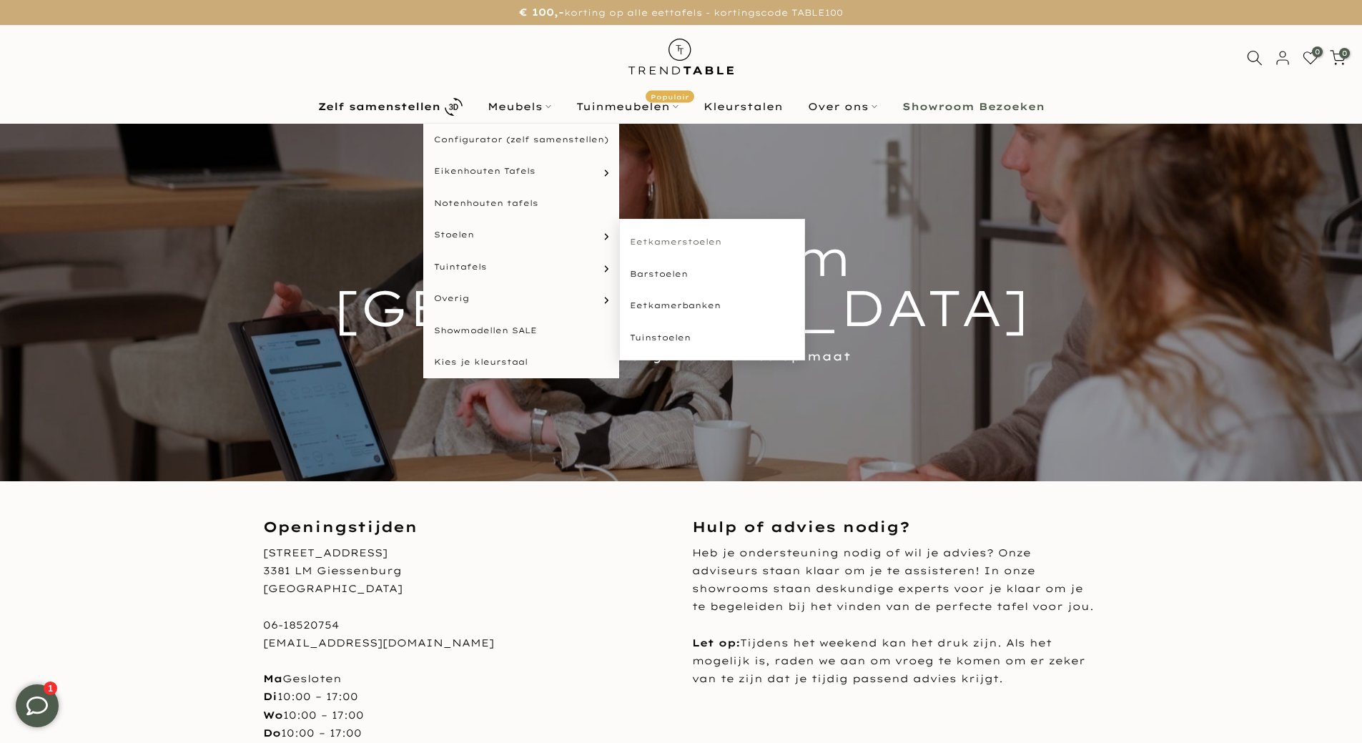
click at [661, 241] on link "Eetkamerstoelen" at bounding box center [712, 242] width 186 height 32
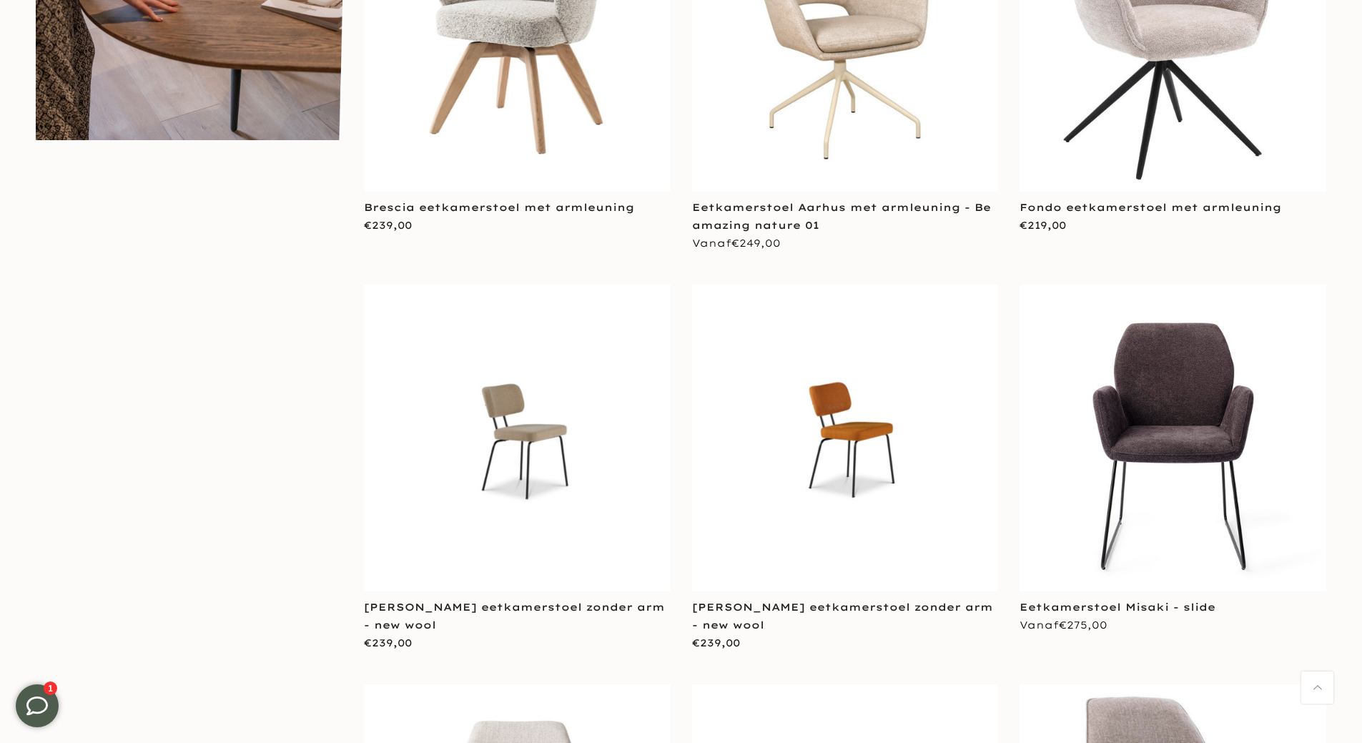
scroll to position [1355, 0]
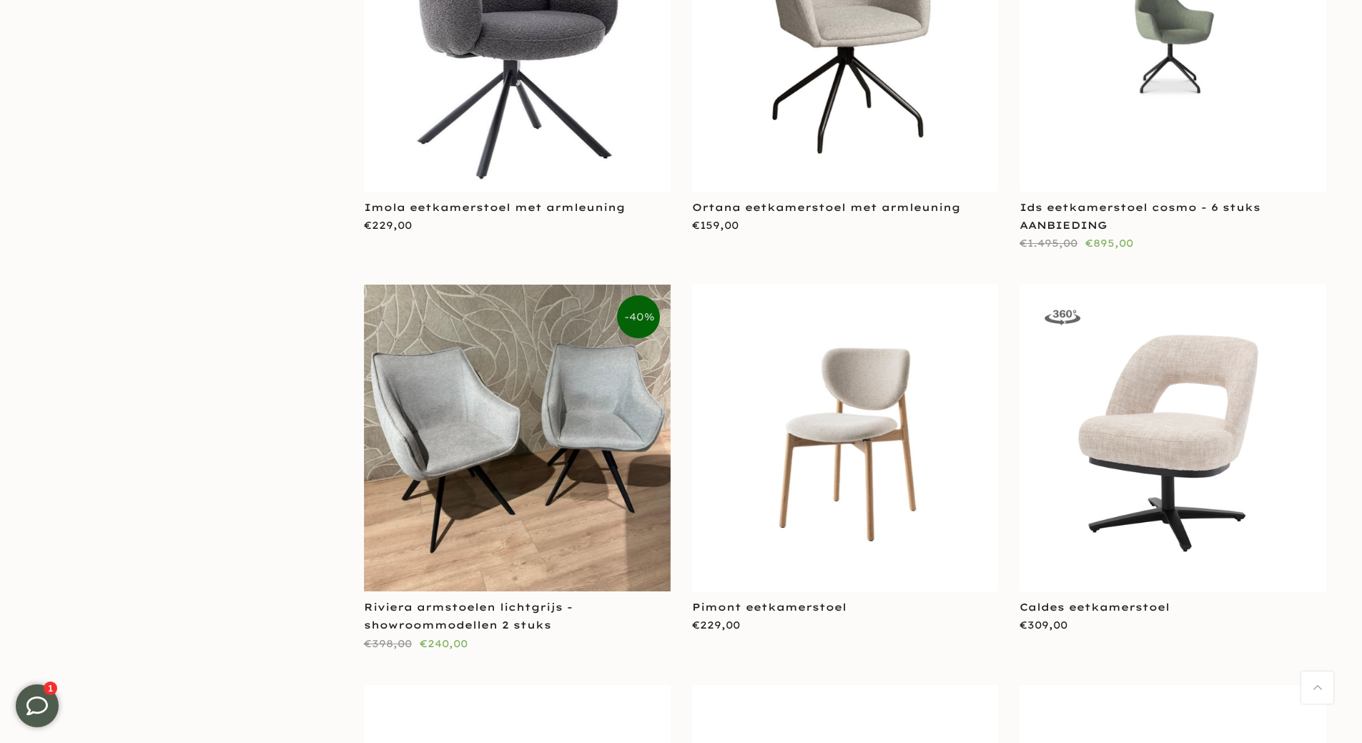
scroll to position [3760, 0]
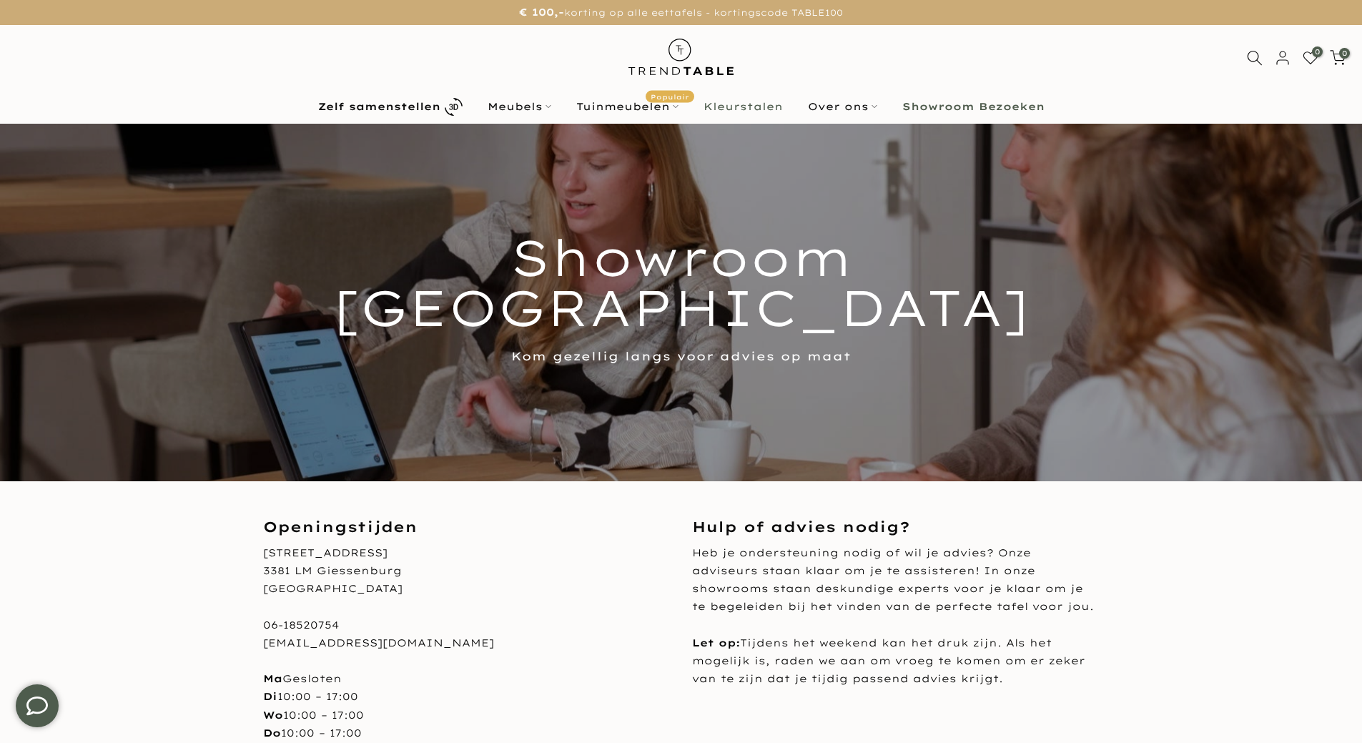
click at [736, 105] on link "Kleurstalen" at bounding box center [743, 106] width 104 height 17
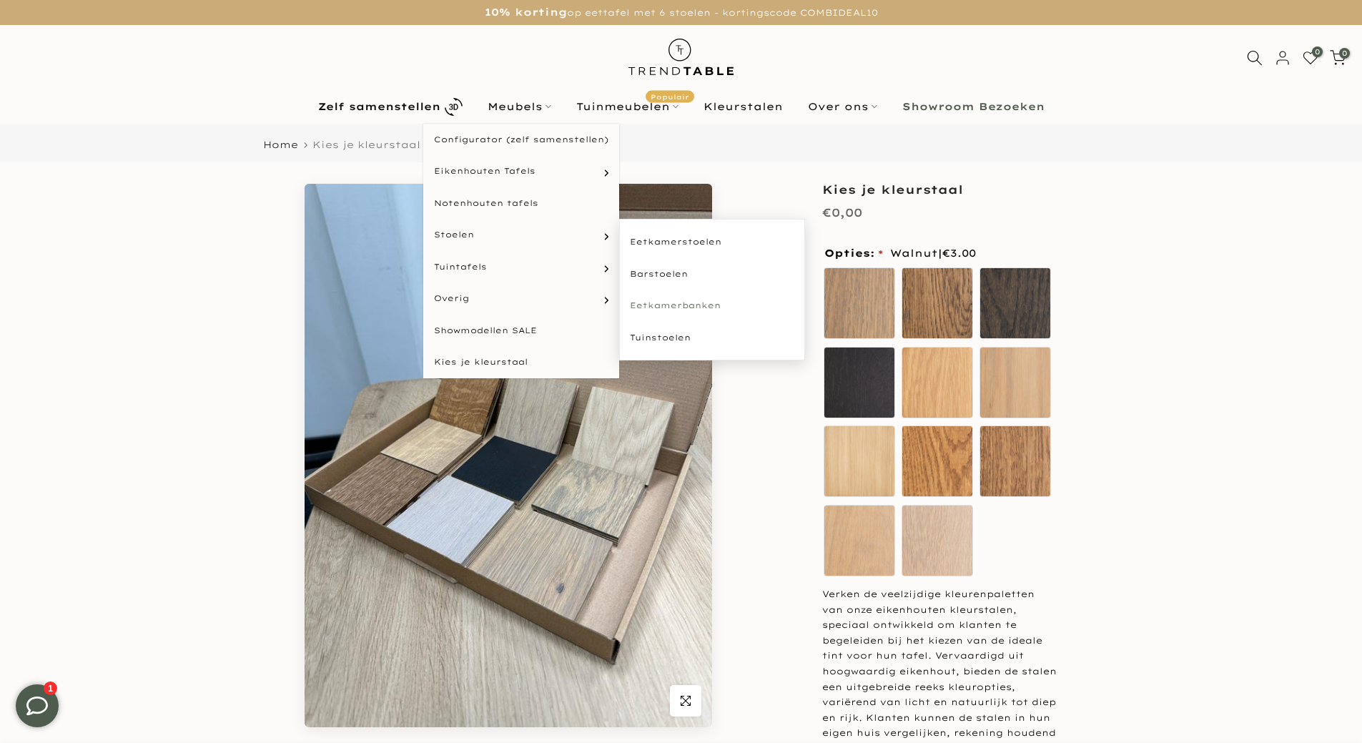
click at [678, 306] on link "Eetkamerbanken" at bounding box center [712, 306] width 186 height 32
